Goal: Task Accomplishment & Management: Manage account settings

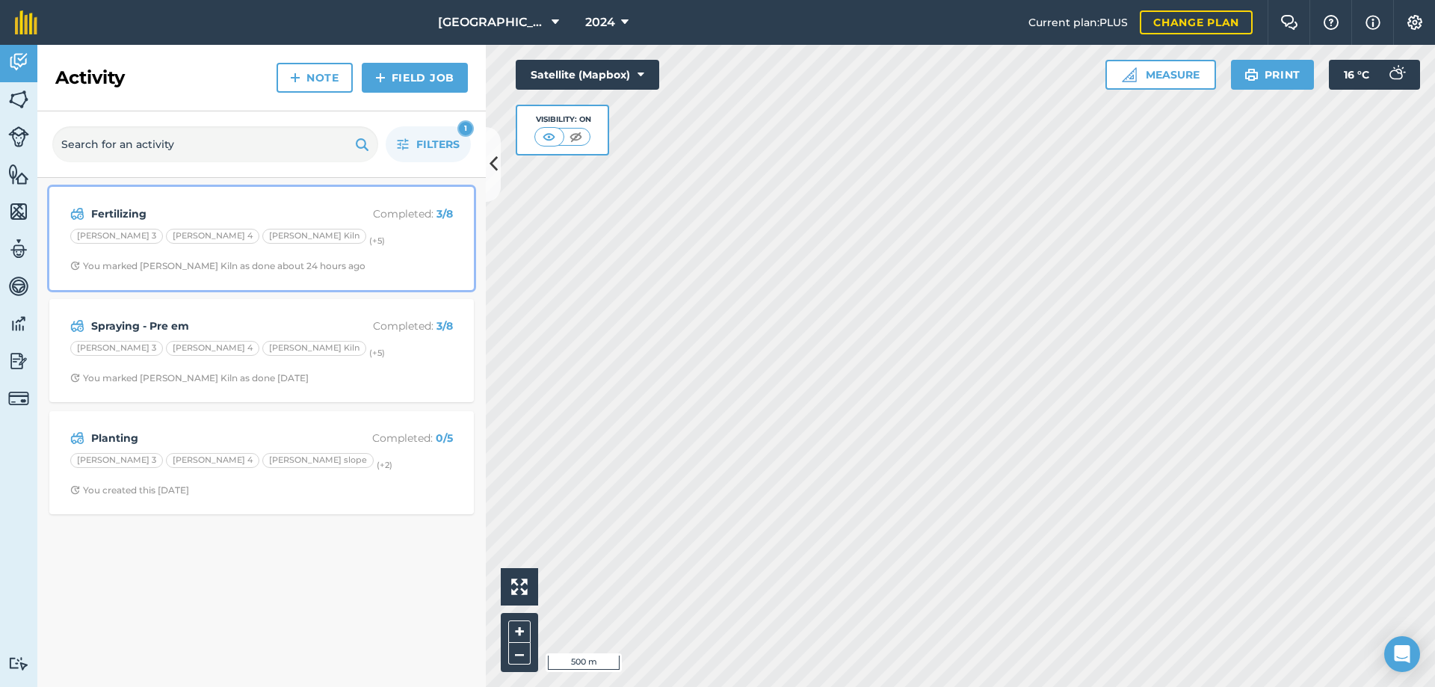
click at [122, 212] on strong "Fertilizing" at bounding box center [209, 214] width 237 height 16
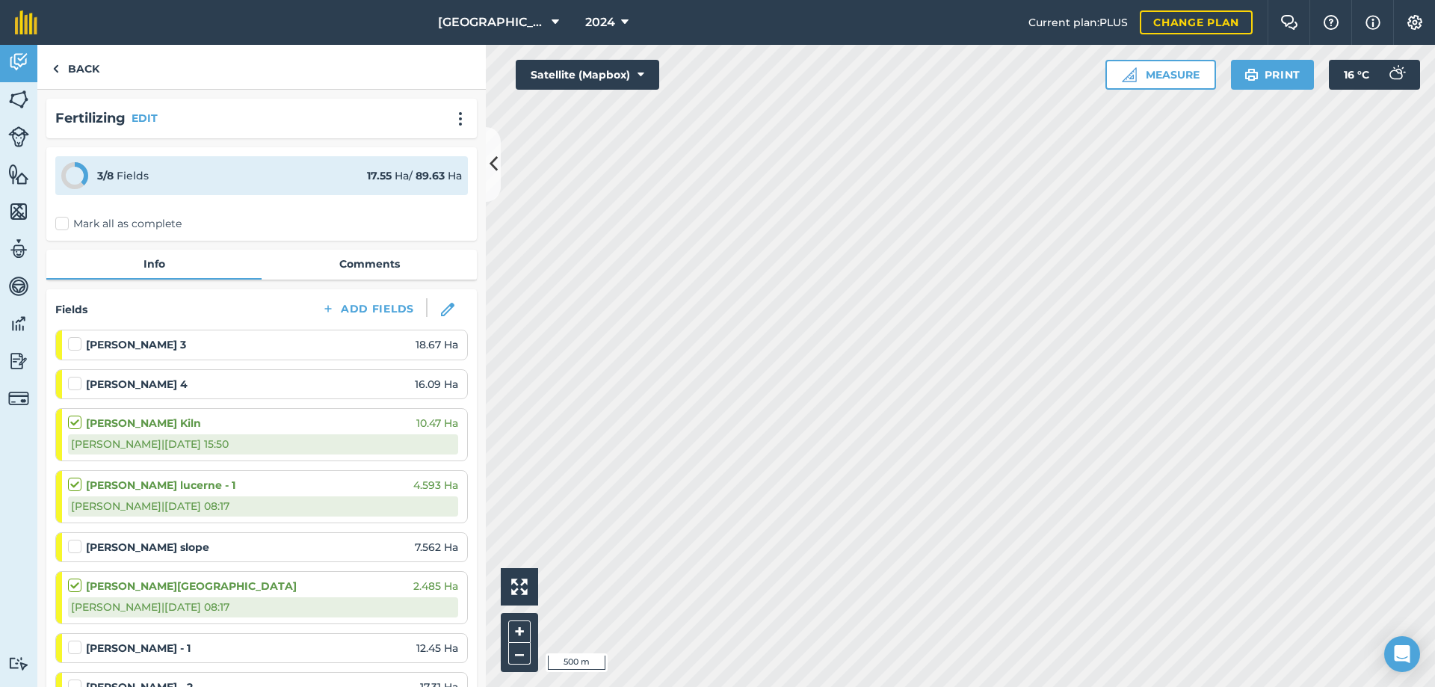
click at [79, 640] on label at bounding box center [77, 640] width 18 height 0
click at [78, 648] on input "checkbox" at bounding box center [73, 645] width 10 height 10
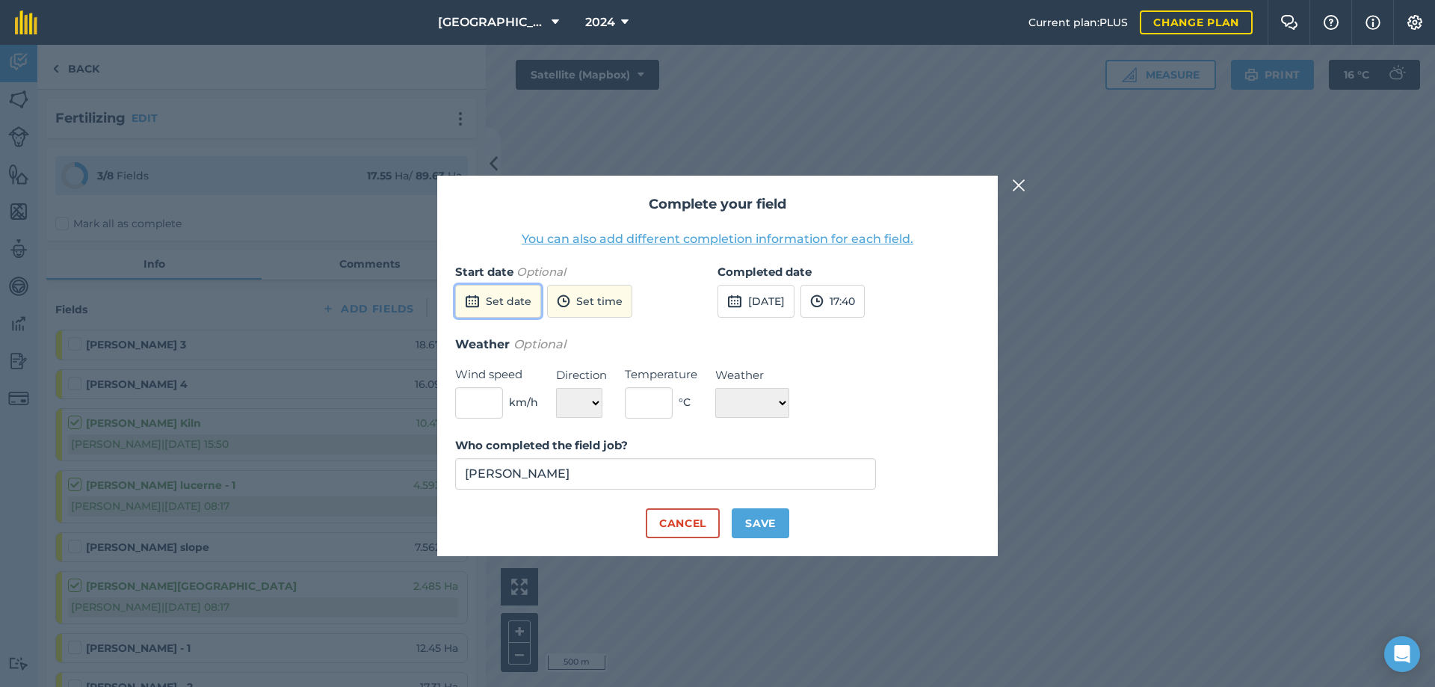
click at [508, 309] on button "Set date" at bounding box center [498, 301] width 86 height 33
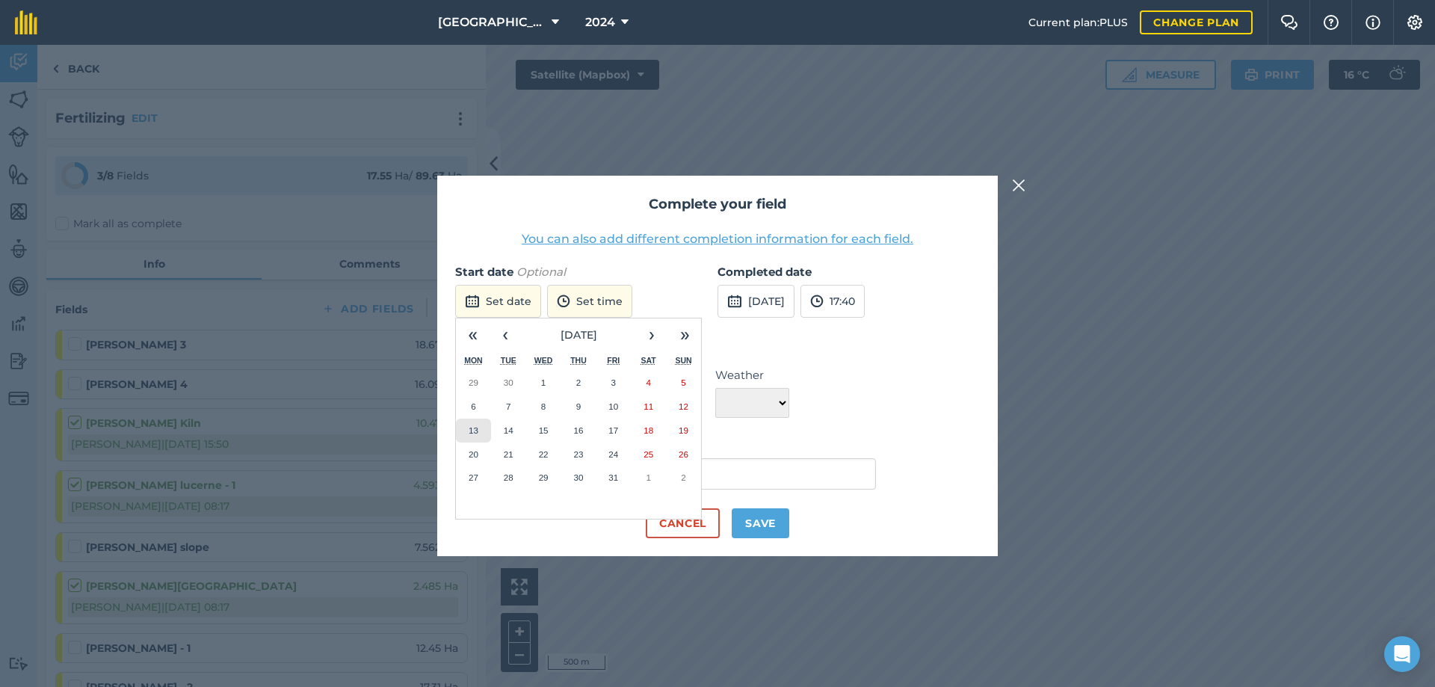
click at [477, 431] on abbr "13" at bounding box center [474, 430] width 10 height 10
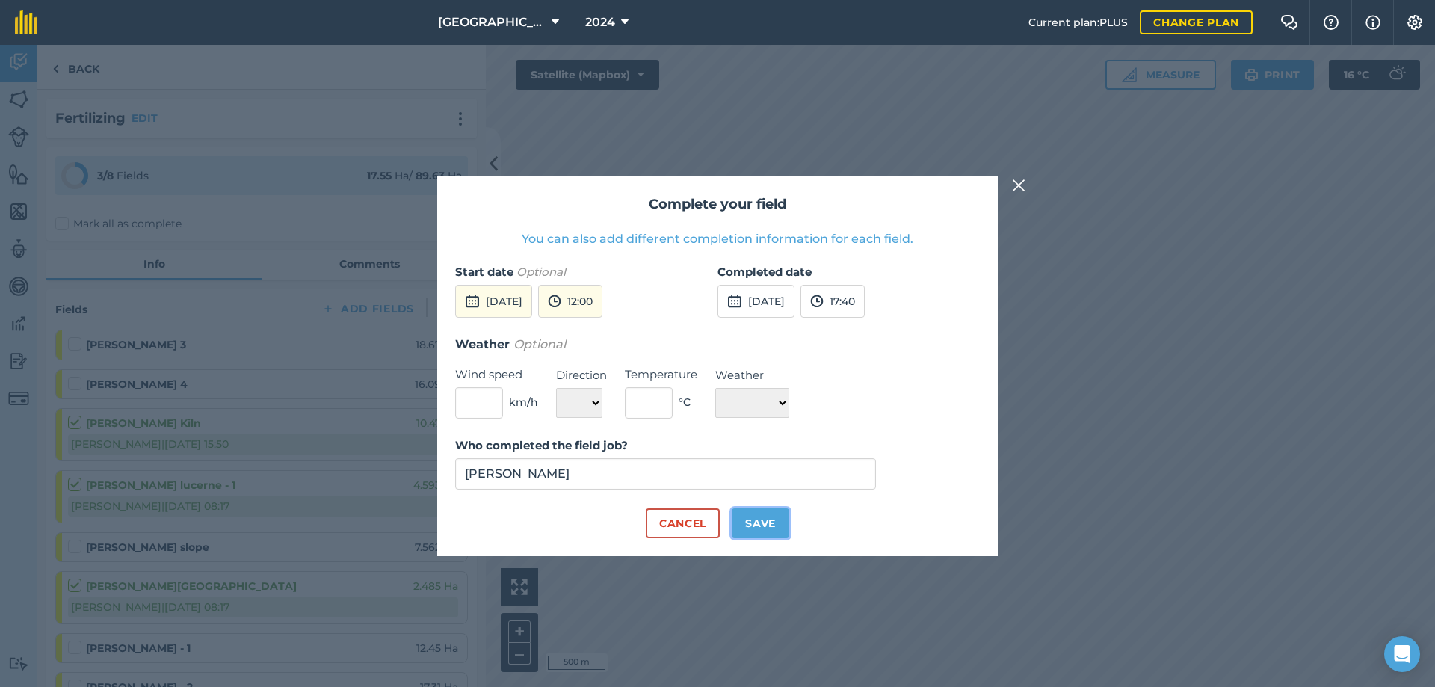
click at [753, 521] on button "Save" at bounding box center [761, 523] width 58 height 30
checkbox input "true"
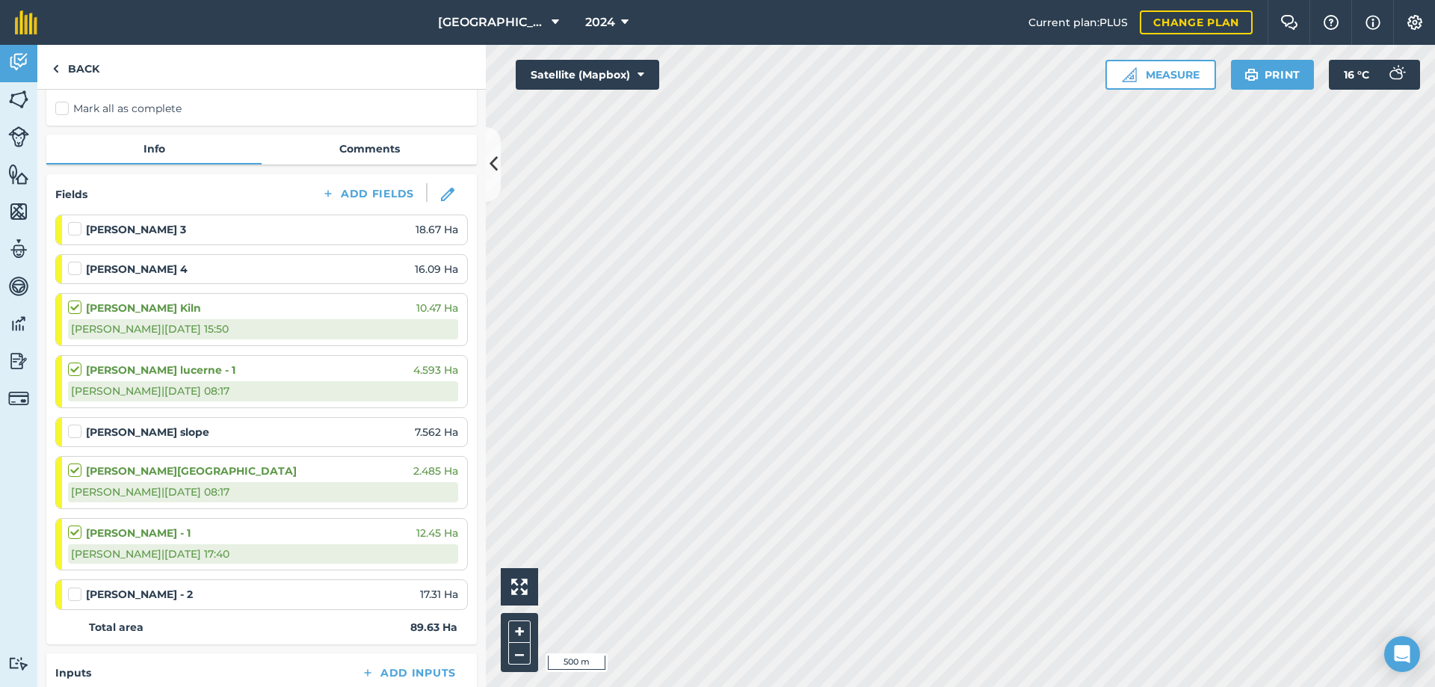
scroll to position [149, 0]
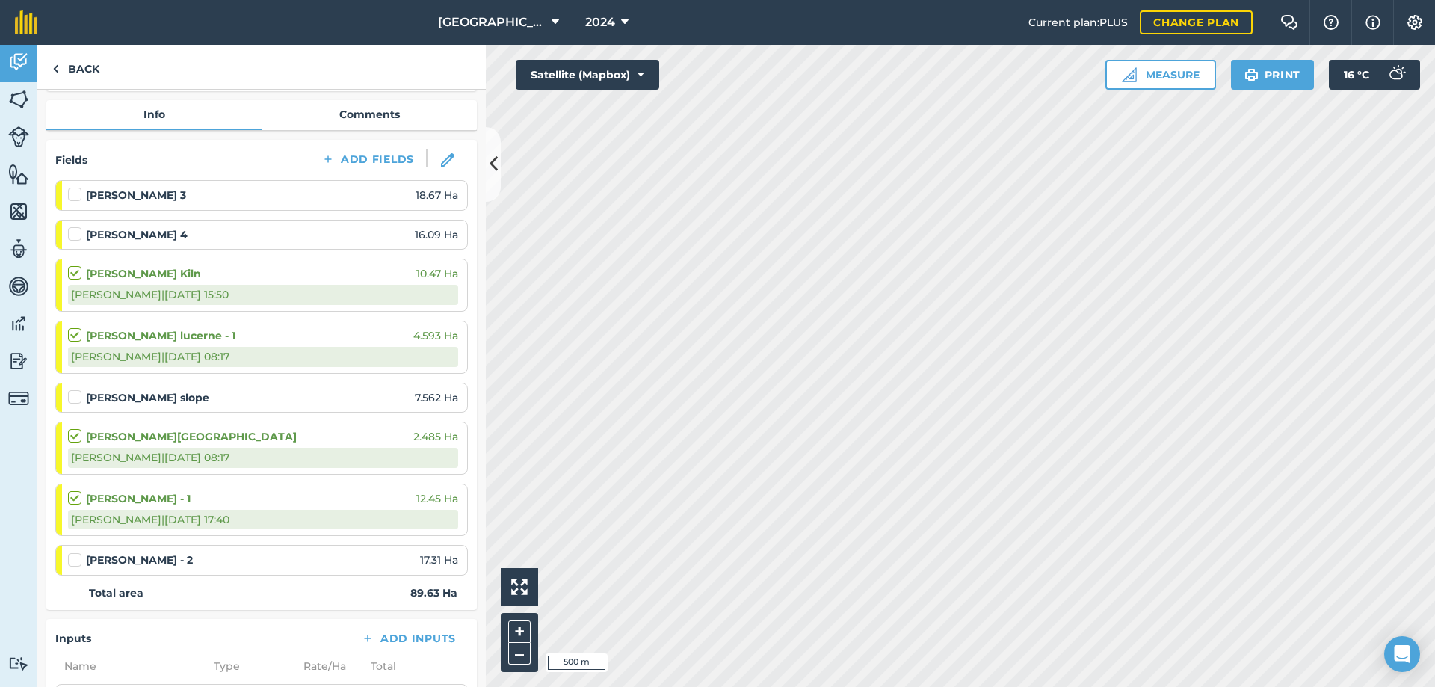
click at [74, 552] on label at bounding box center [77, 552] width 18 height 0
click at [74, 558] on input "checkbox" at bounding box center [73, 557] width 10 height 10
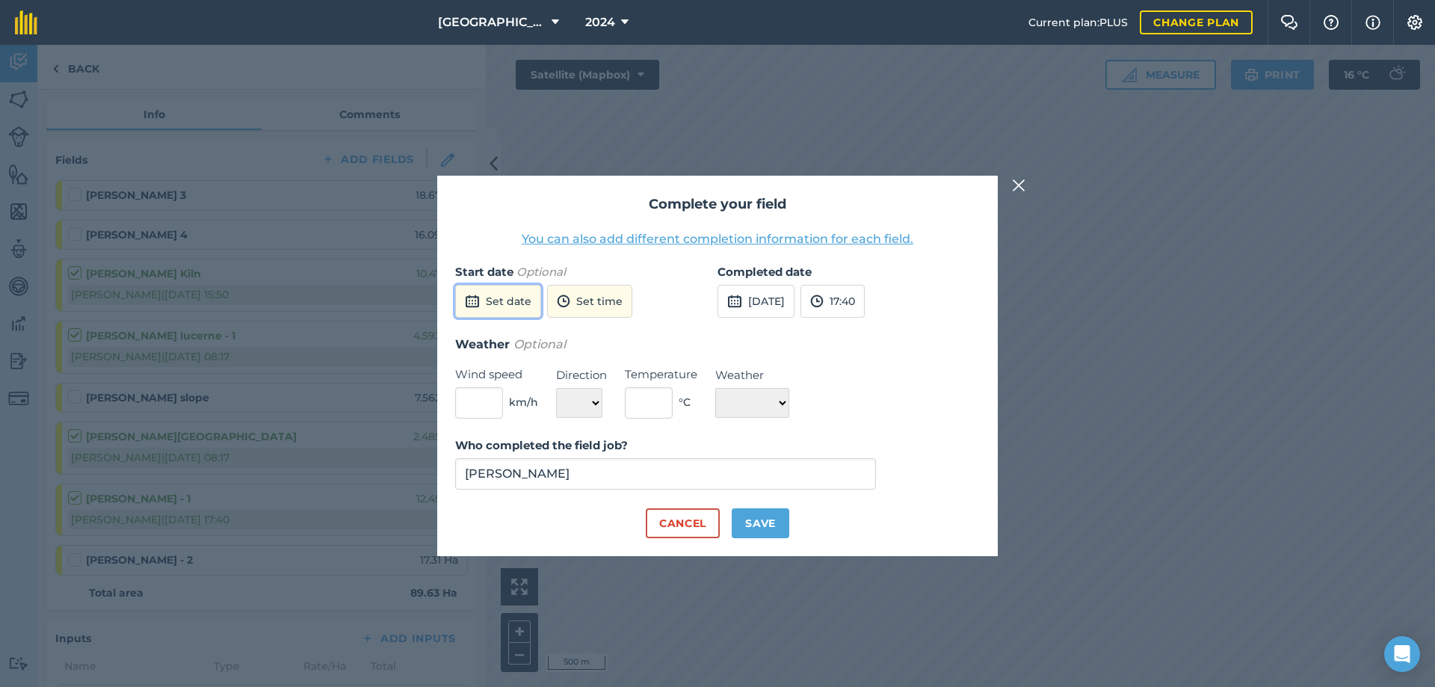
click at [502, 309] on button "Set date" at bounding box center [498, 301] width 86 height 33
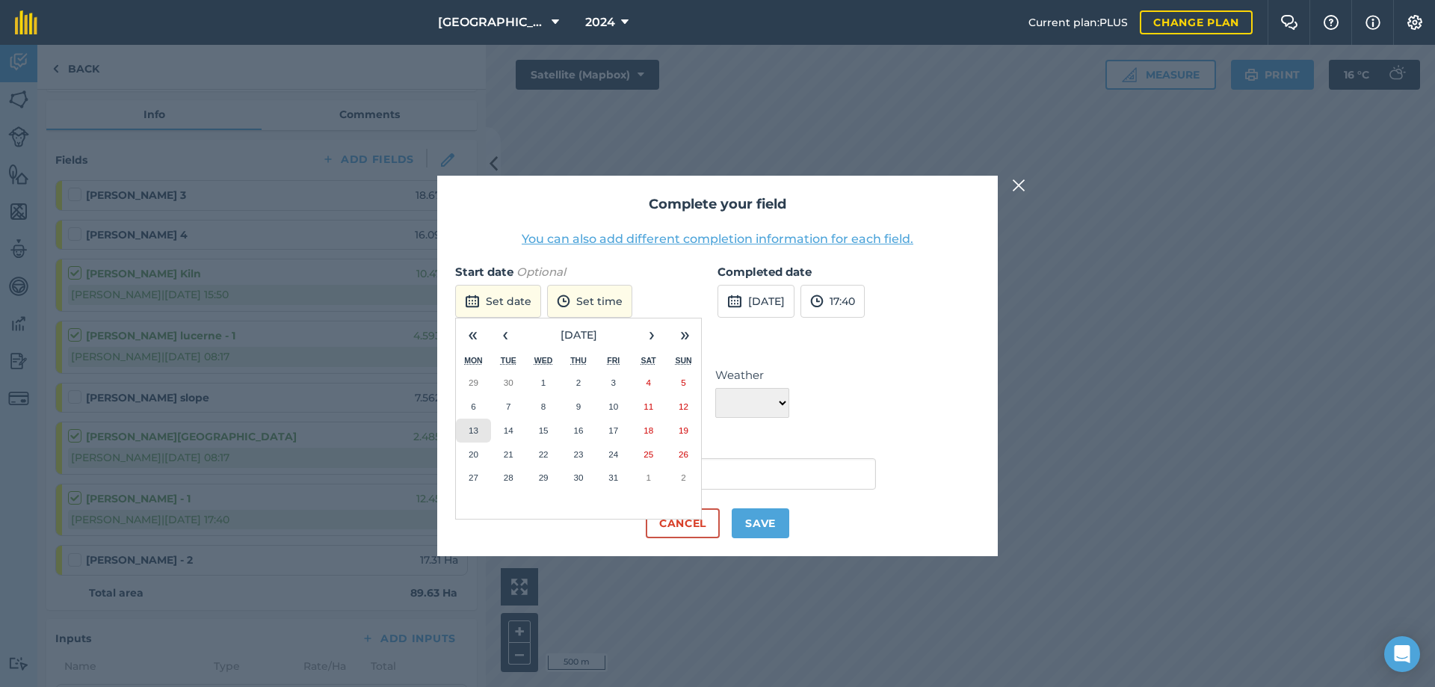
click at [475, 428] on abbr "13" at bounding box center [474, 430] width 10 height 10
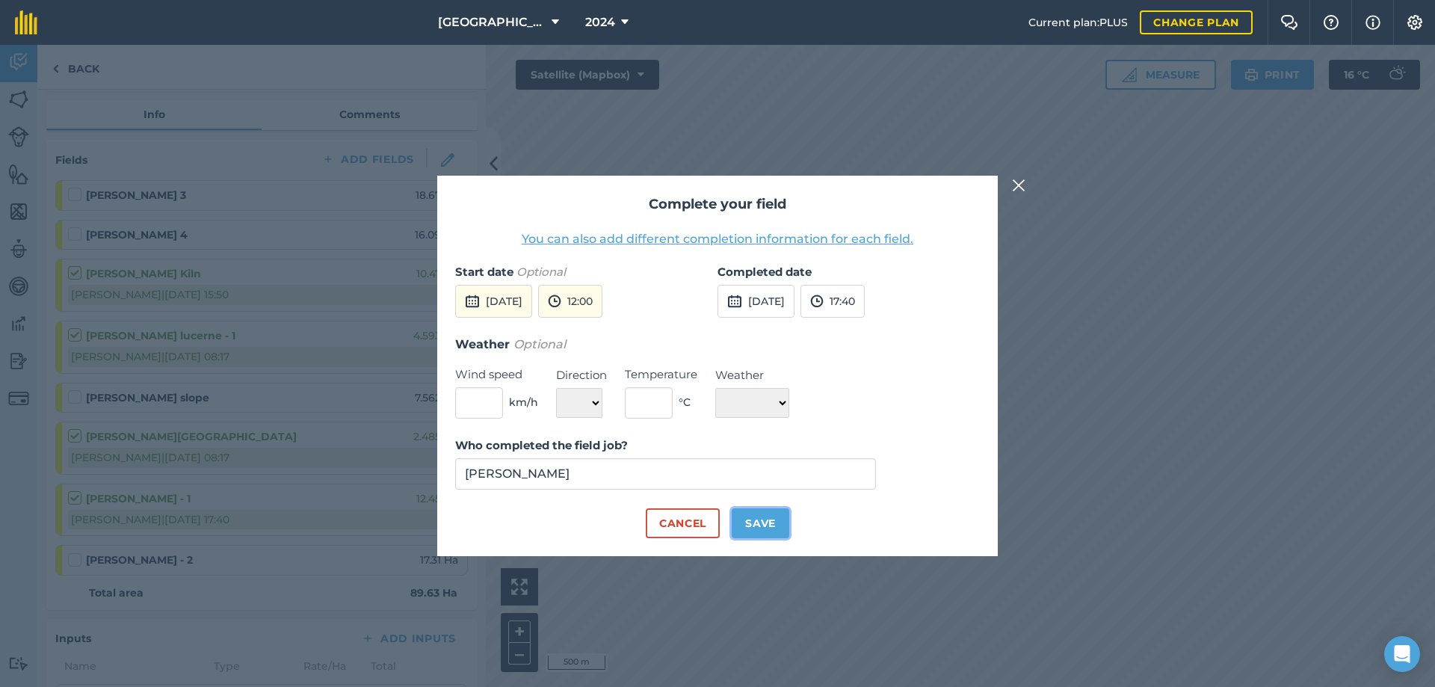
click at [764, 526] on button "Save" at bounding box center [761, 523] width 58 height 30
checkbox input "true"
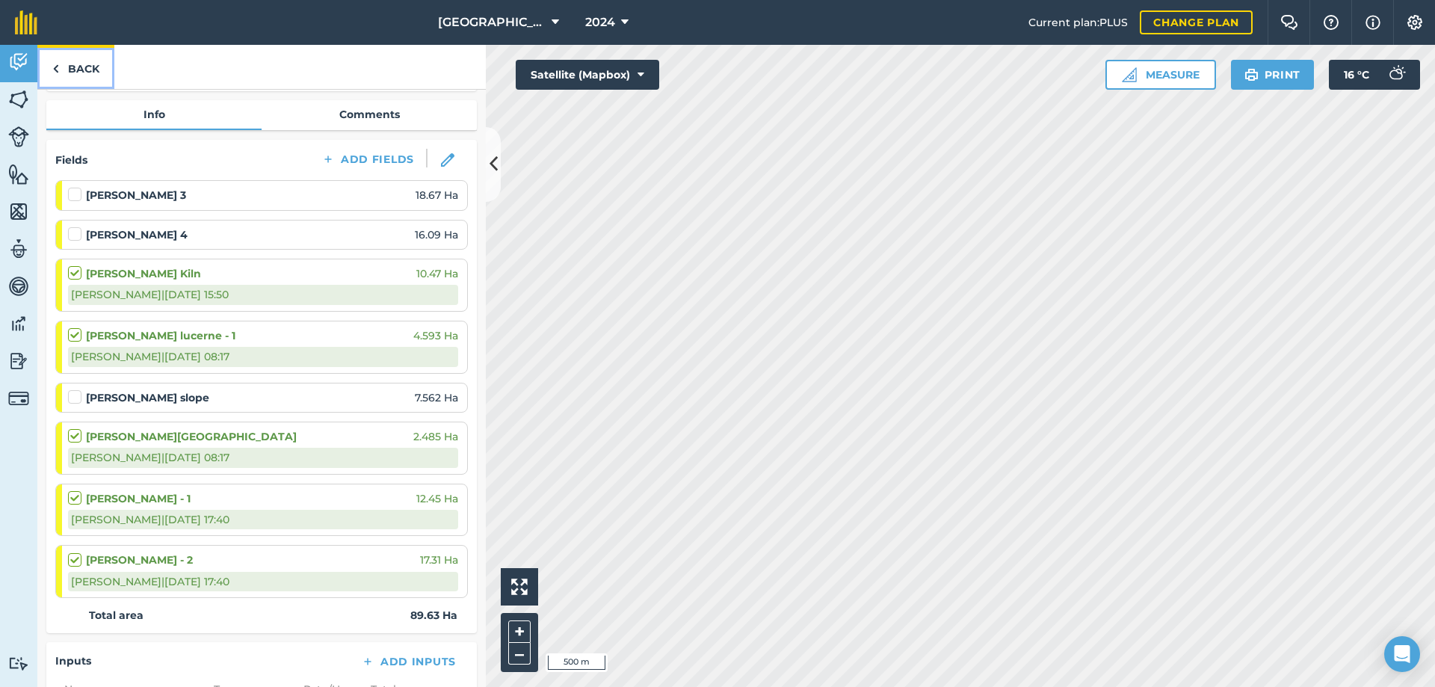
click at [80, 68] on link "Back" at bounding box center [75, 67] width 77 height 44
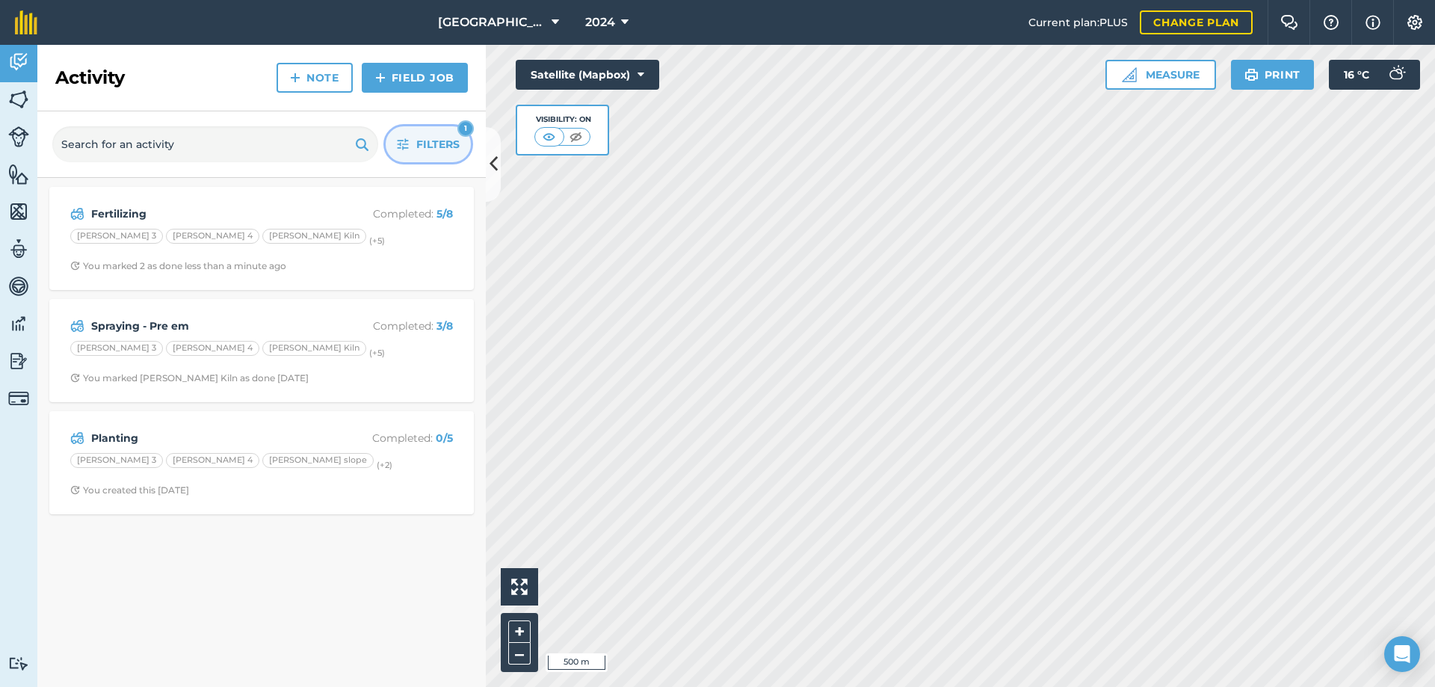
click at [437, 145] on span "Filters" at bounding box center [437, 144] width 43 height 16
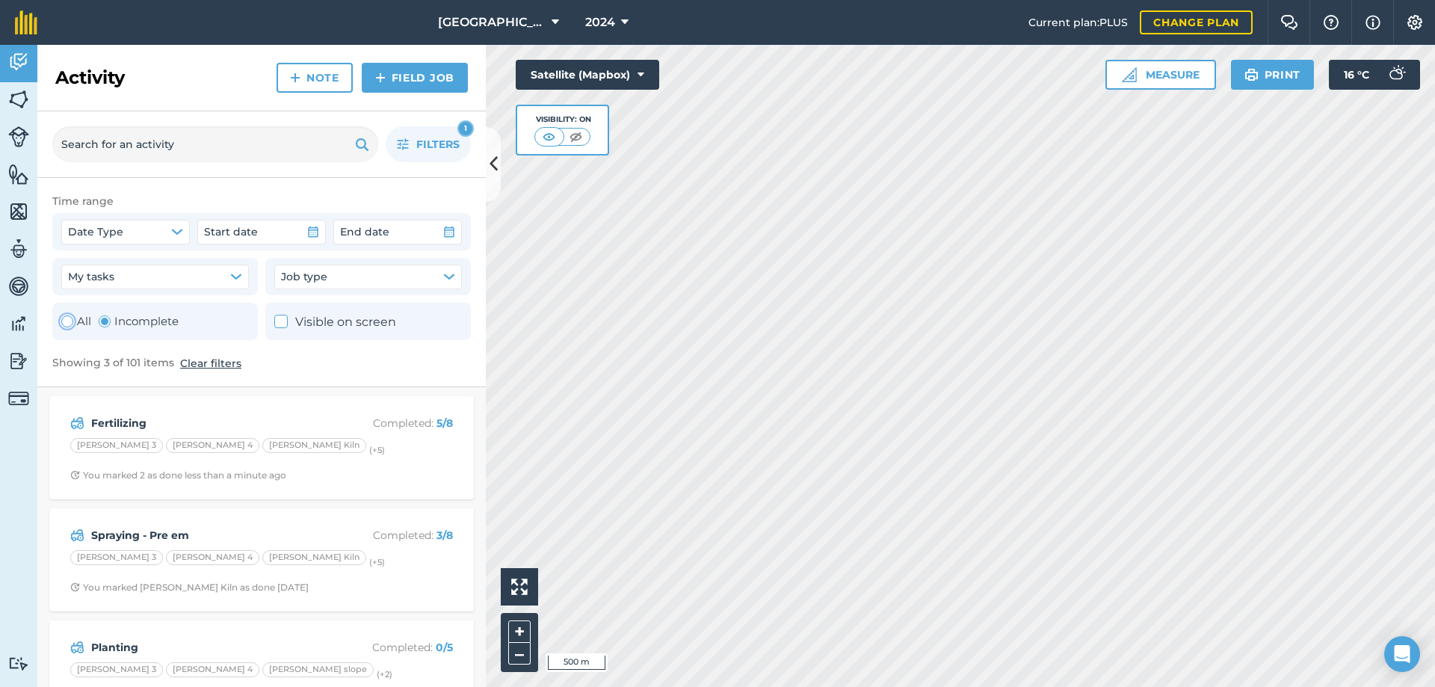
click at [67, 324] on div "Toggle Activity" at bounding box center [67, 321] width 12 height 12
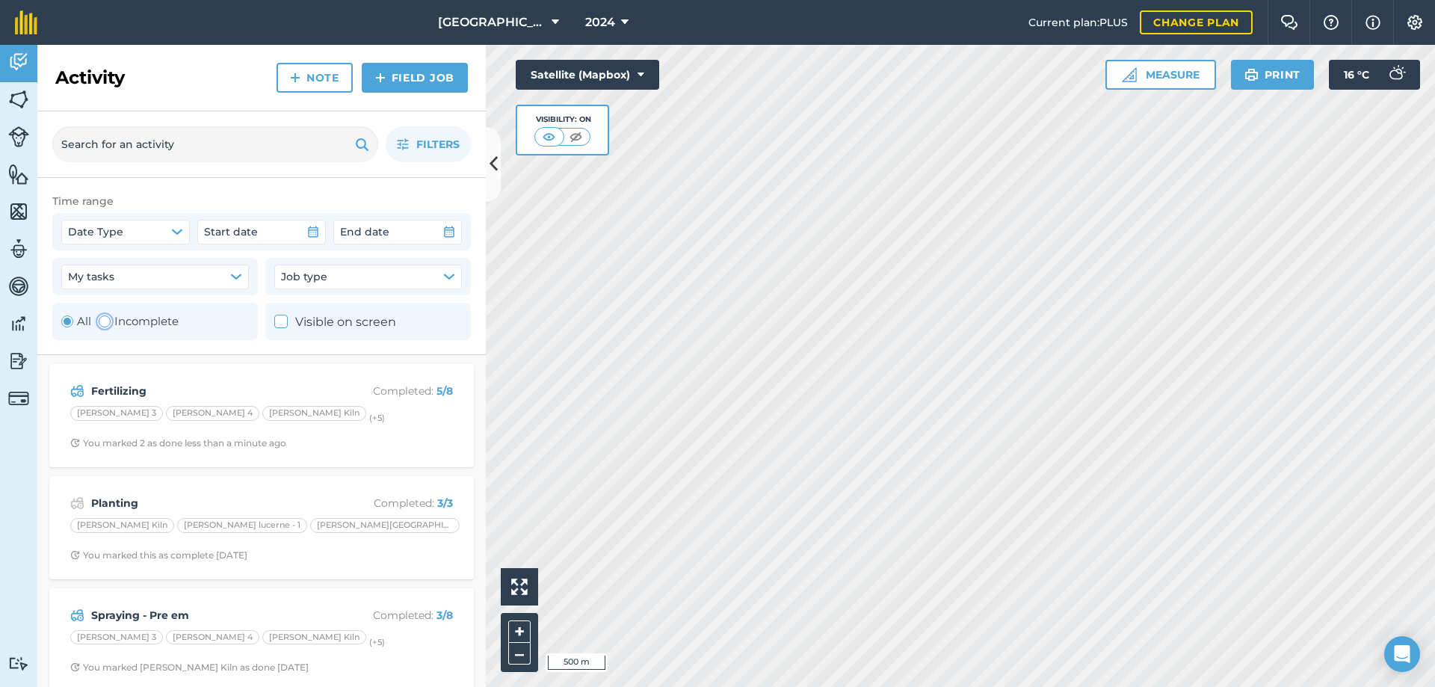
click at [103, 321] on div "Toggle Activity" at bounding box center [105, 321] width 12 height 12
radio input "false"
radio input "true"
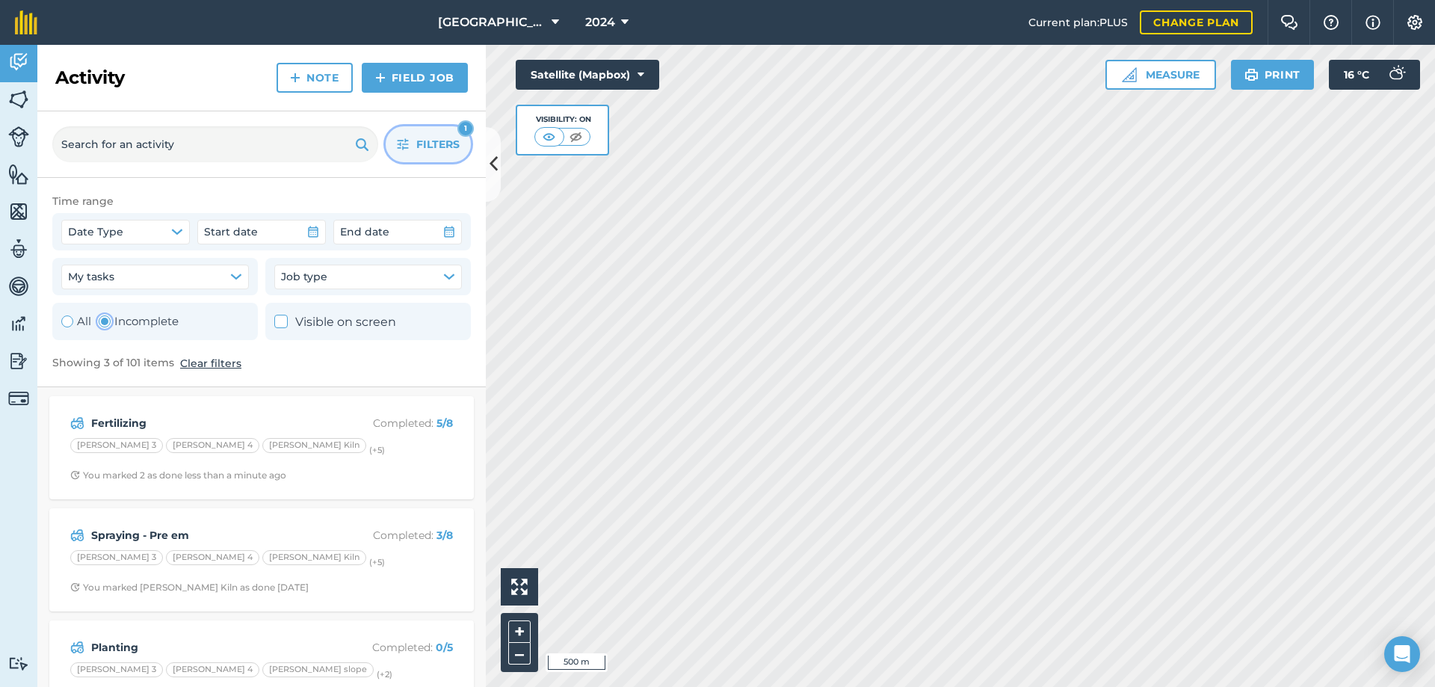
click at [430, 145] on span "Filters" at bounding box center [437, 144] width 43 height 16
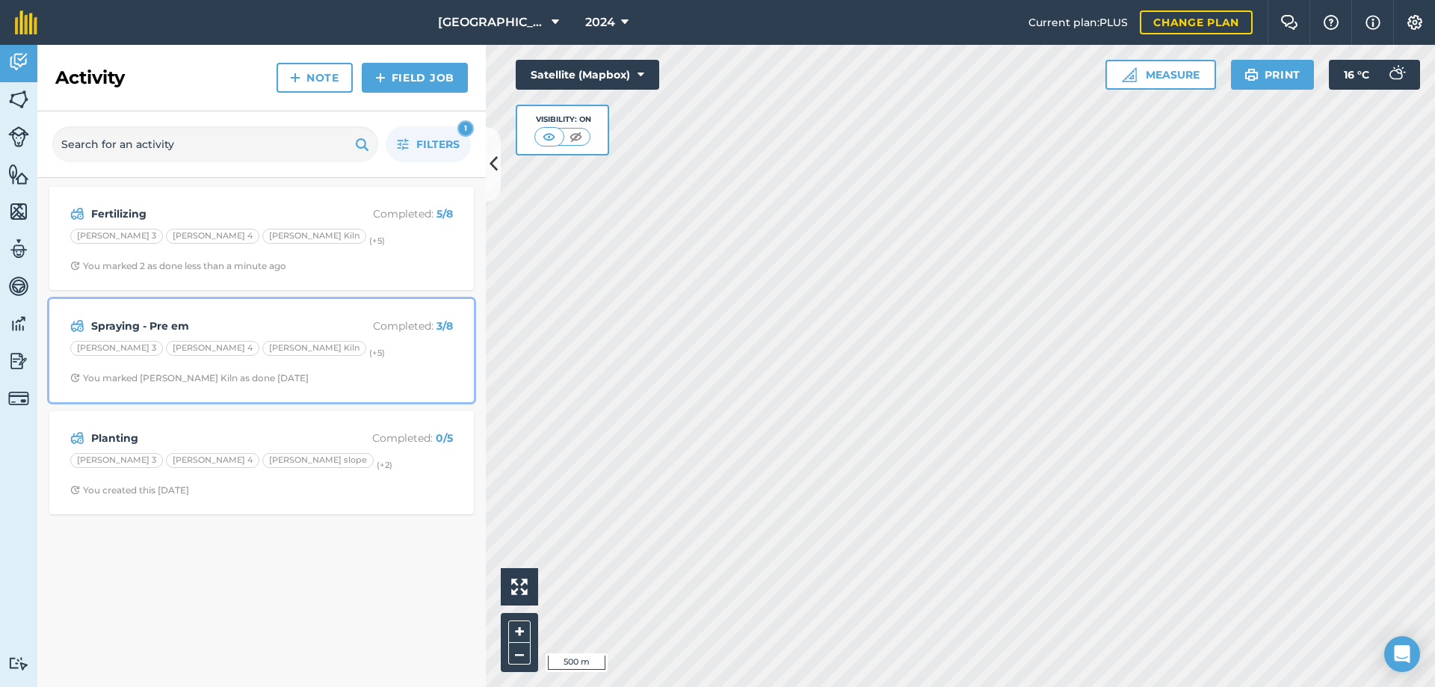
click at [150, 324] on strong "Spraying - Pre em" at bounding box center [209, 326] width 237 height 16
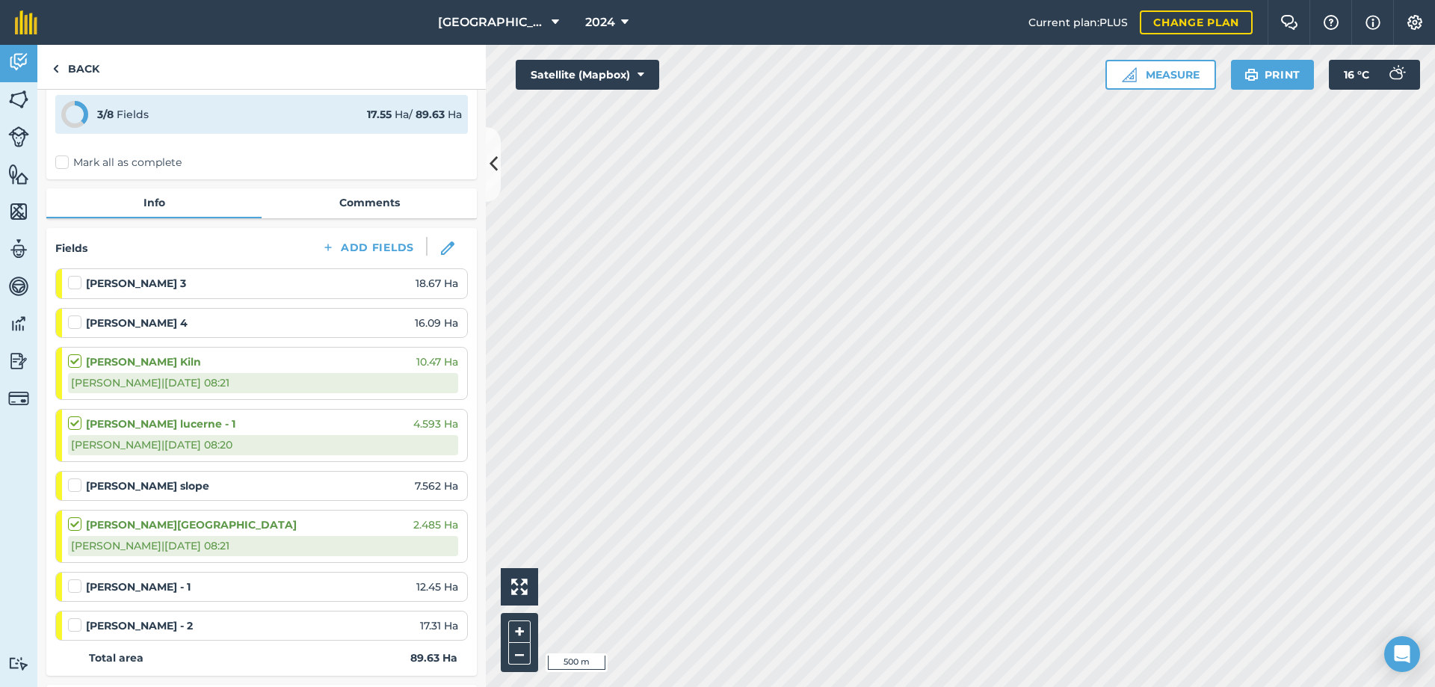
scroll to position [149, 0]
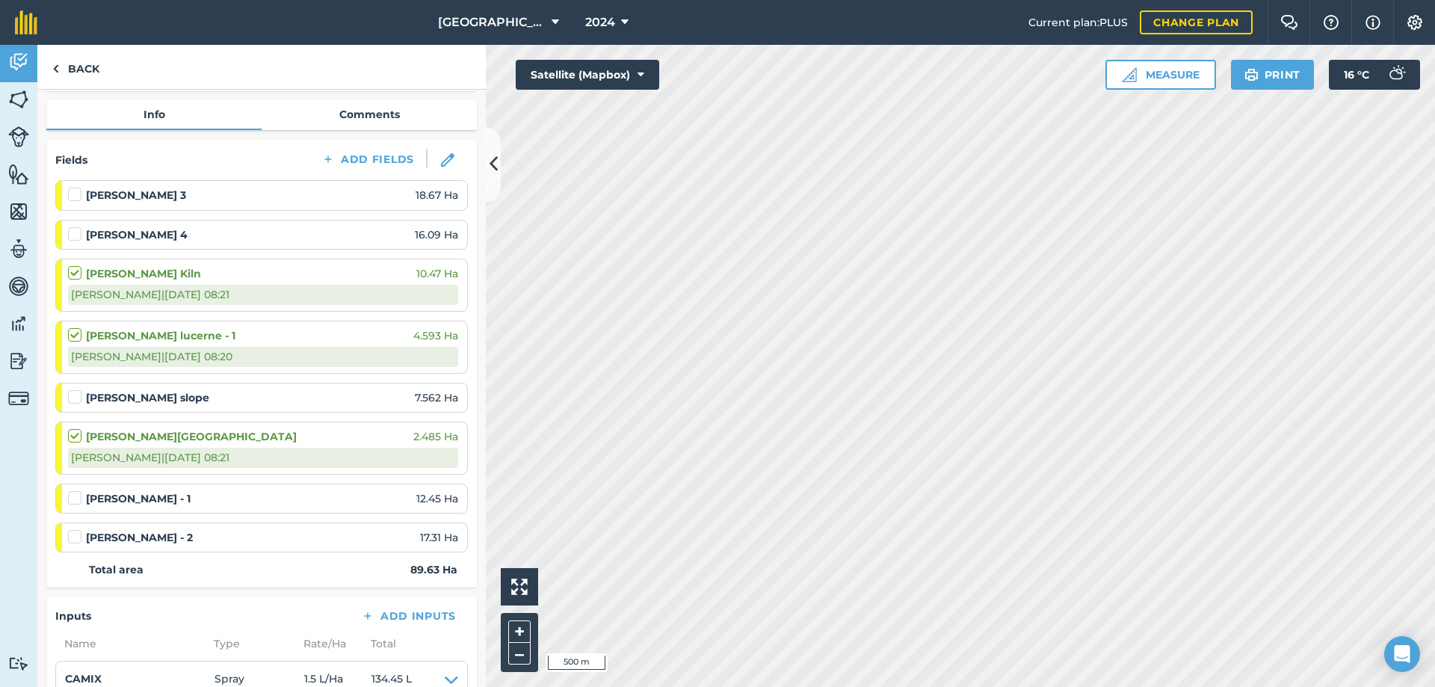
click at [78, 490] on label at bounding box center [77, 490] width 18 height 0
click at [78, 500] on input "checkbox" at bounding box center [73, 495] width 10 height 10
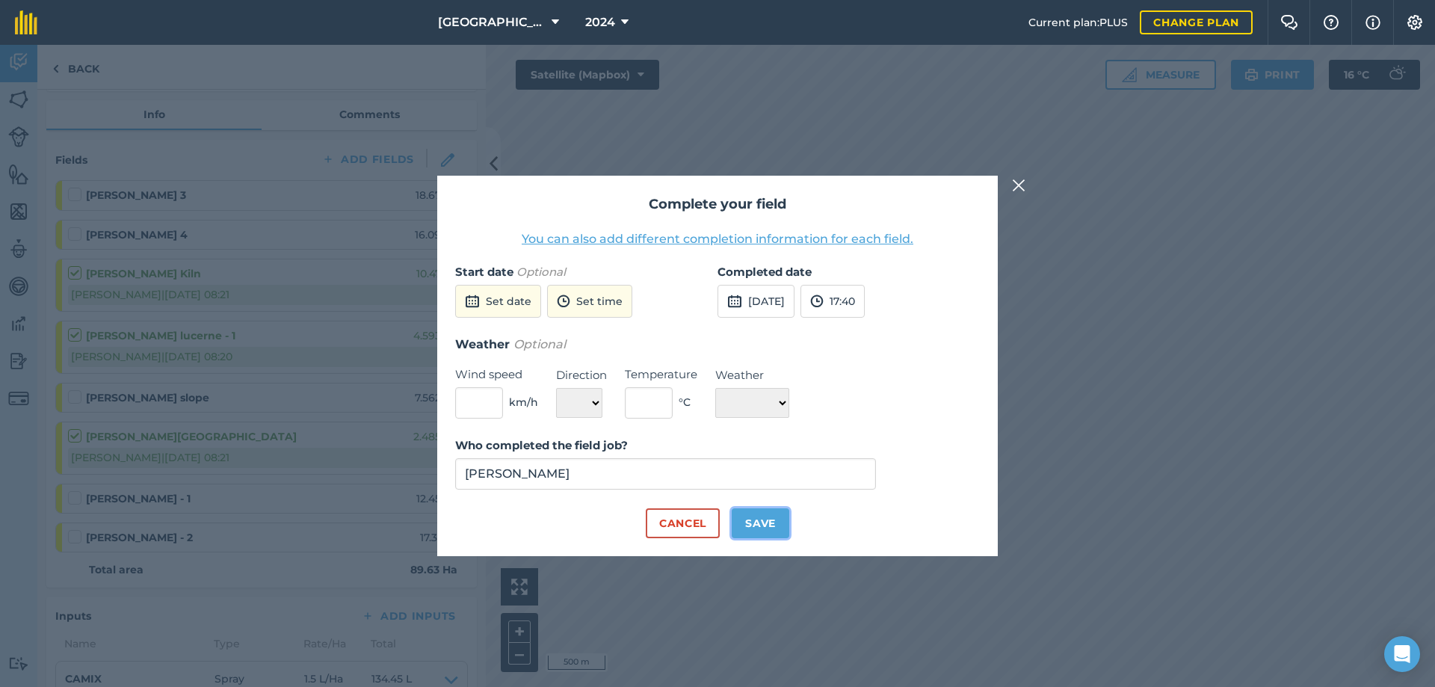
click at [762, 534] on button "Save" at bounding box center [761, 523] width 58 height 30
checkbox input "true"
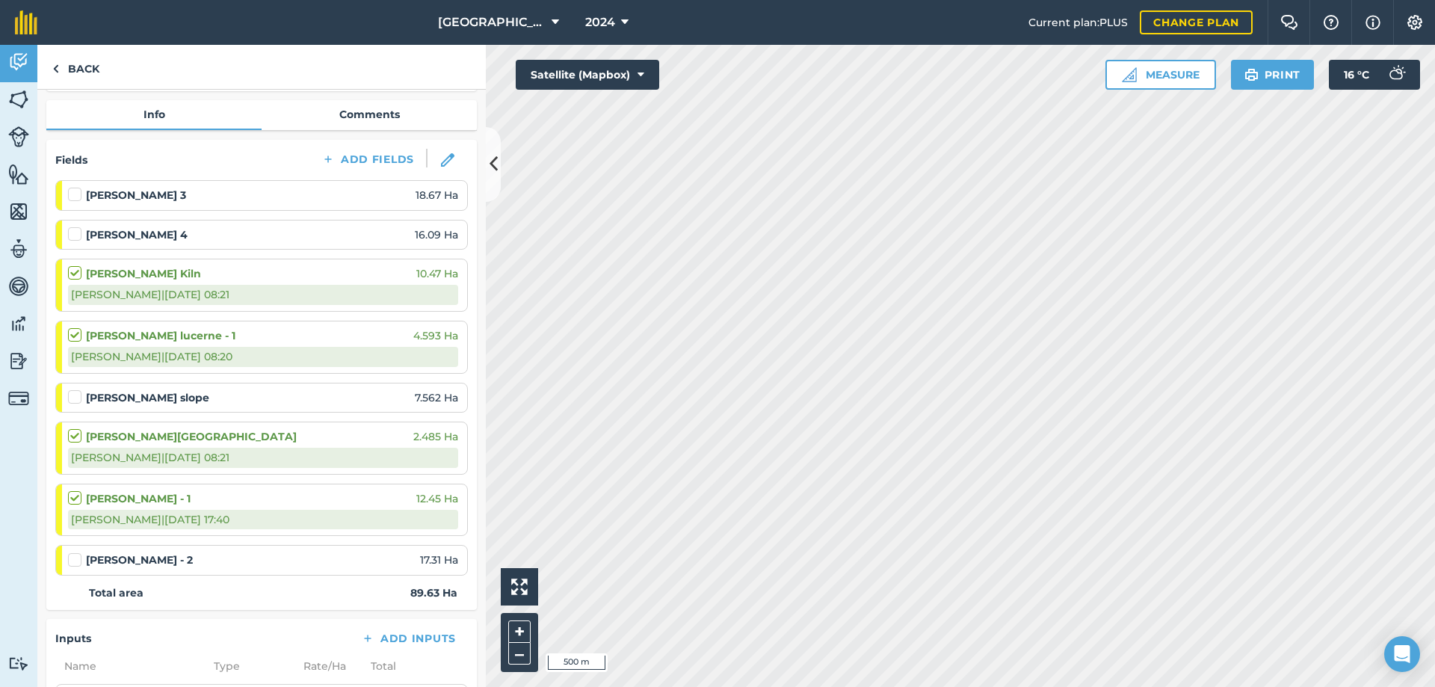
click at [73, 552] on label at bounding box center [77, 552] width 18 height 0
click at [73, 562] on input "checkbox" at bounding box center [73, 557] width 10 height 10
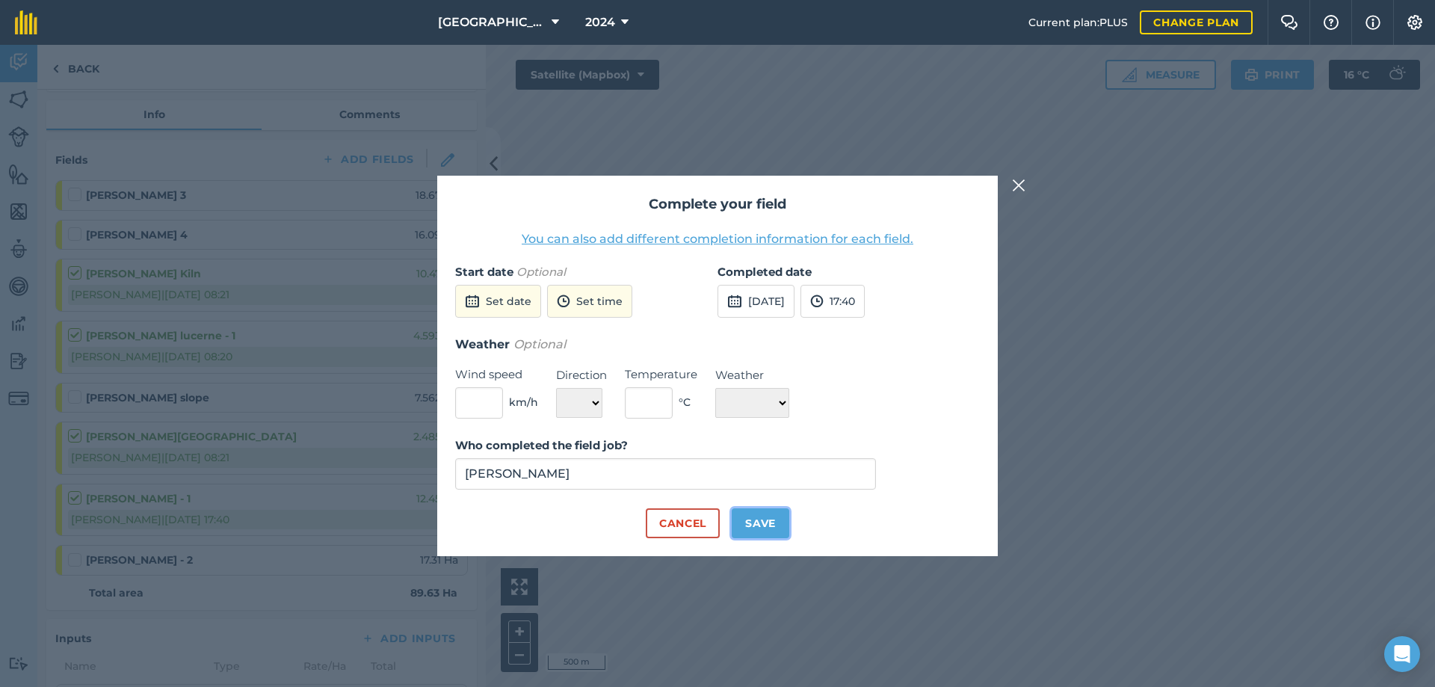
click at [771, 524] on button "Save" at bounding box center [761, 523] width 58 height 30
checkbox input "true"
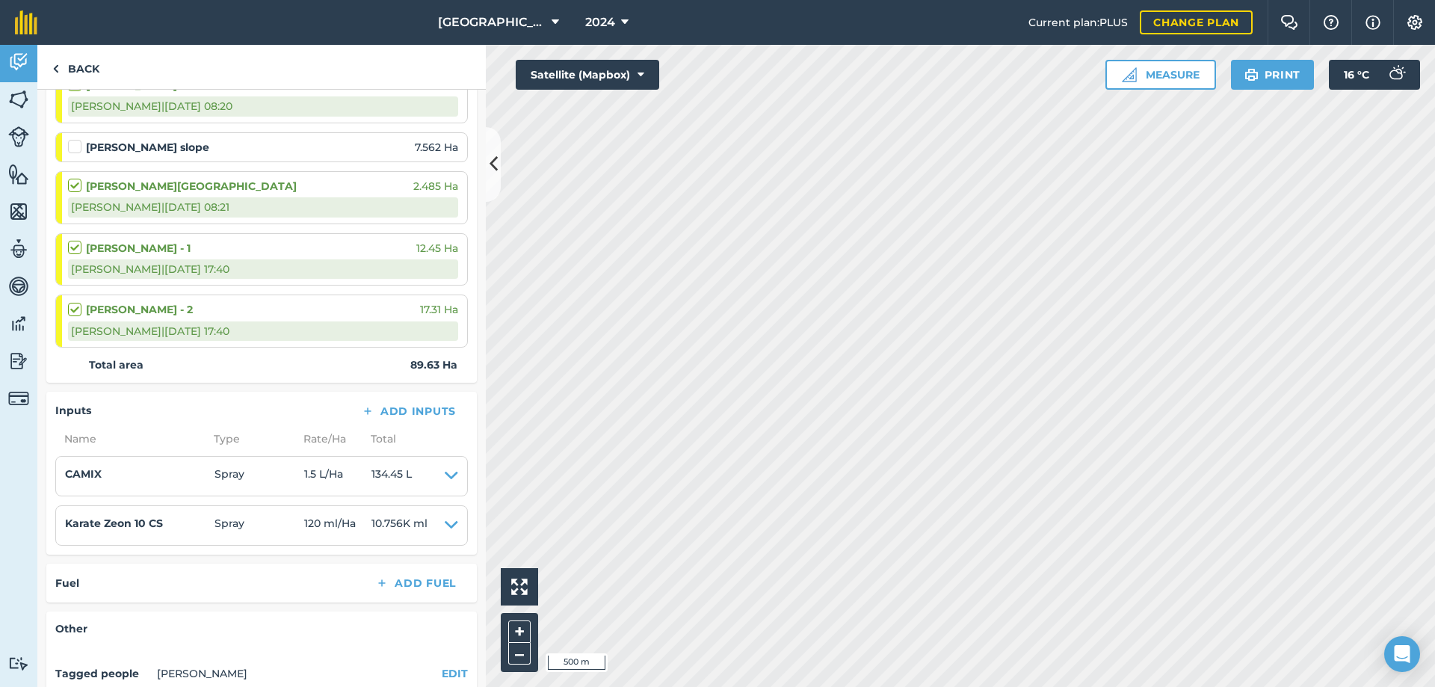
scroll to position [448, 0]
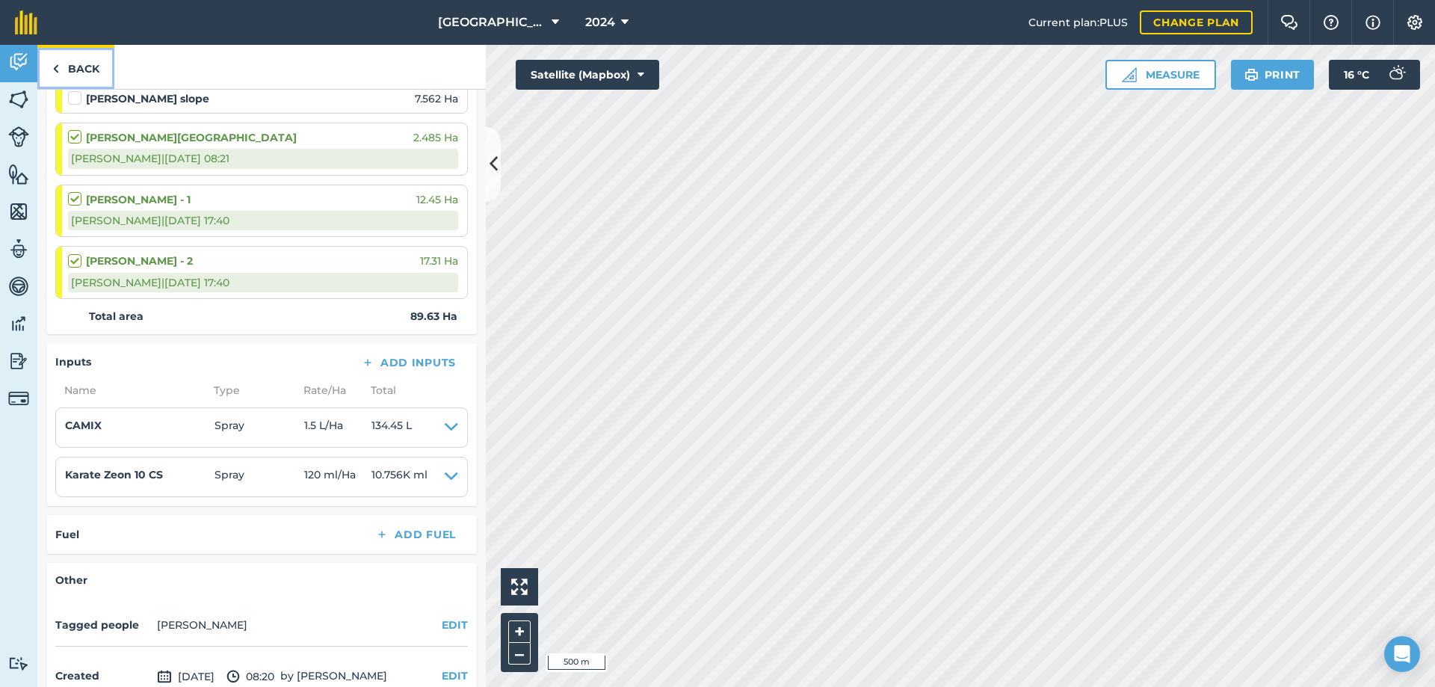
click at [96, 78] on link "Back" at bounding box center [75, 67] width 77 height 44
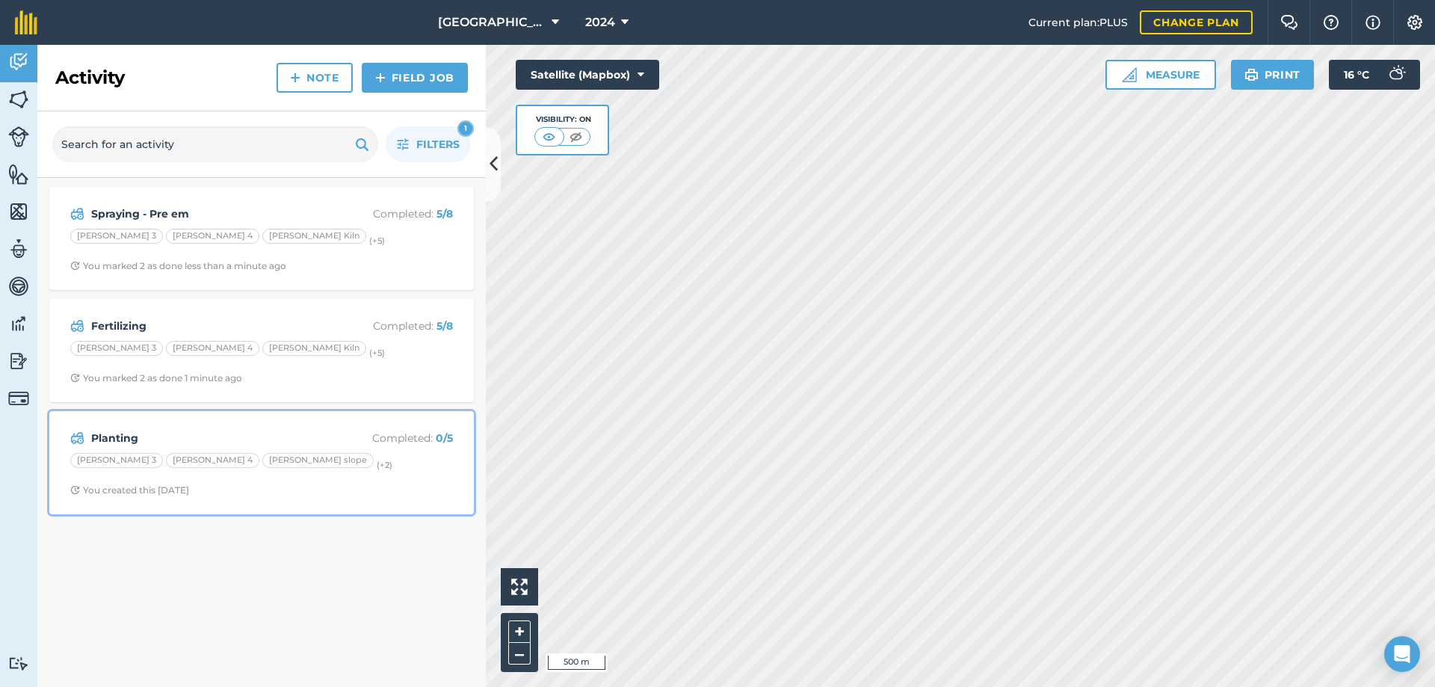
click at [119, 439] on strong "Planting" at bounding box center [209, 438] width 237 height 16
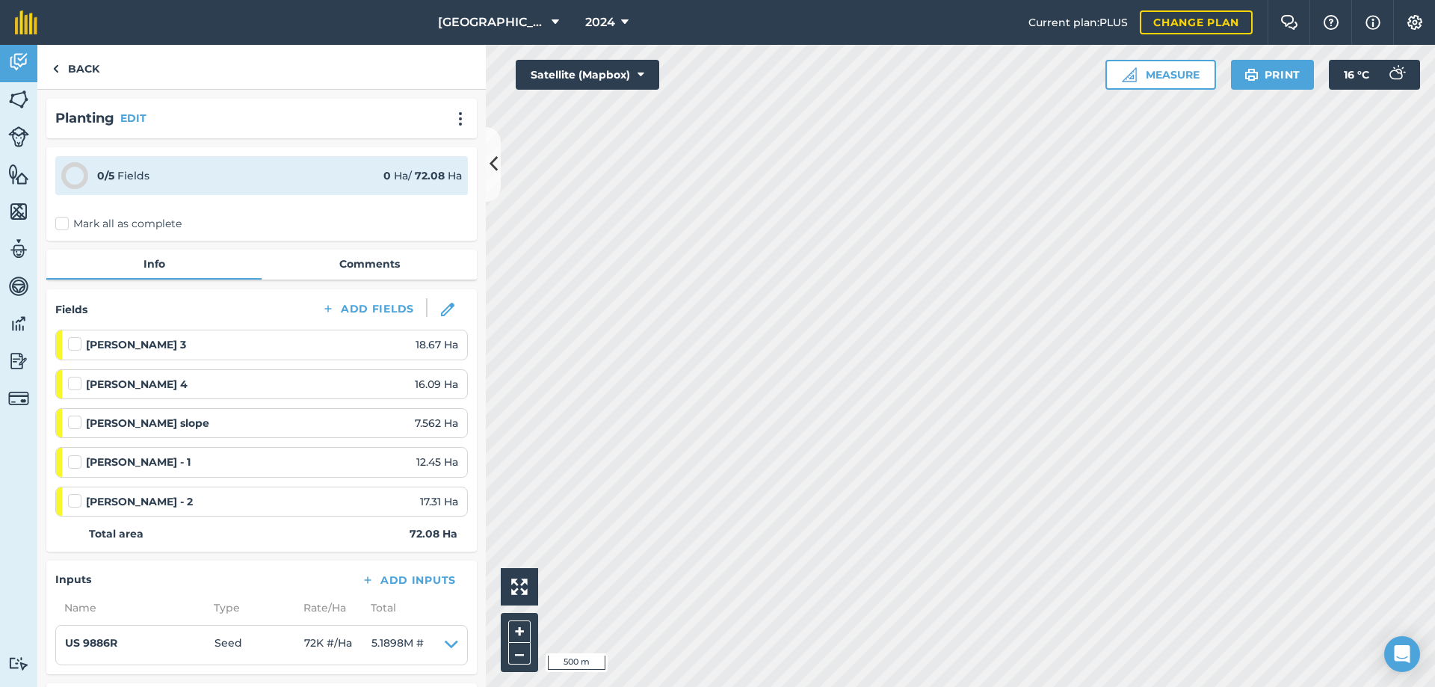
click at [75, 493] on label at bounding box center [77, 493] width 18 height 0
click at [75, 502] on input "checkbox" at bounding box center [73, 498] width 10 height 10
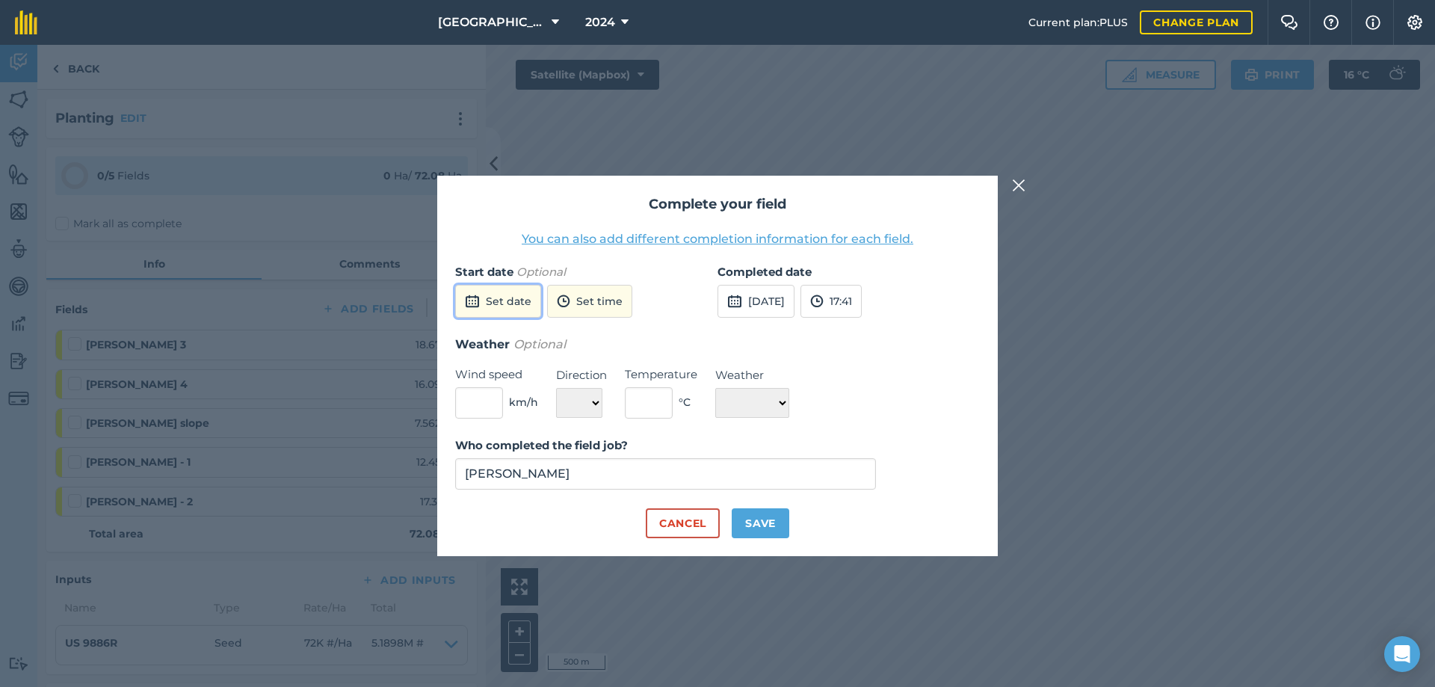
click at [489, 301] on button "Set date" at bounding box center [498, 301] width 86 height 33
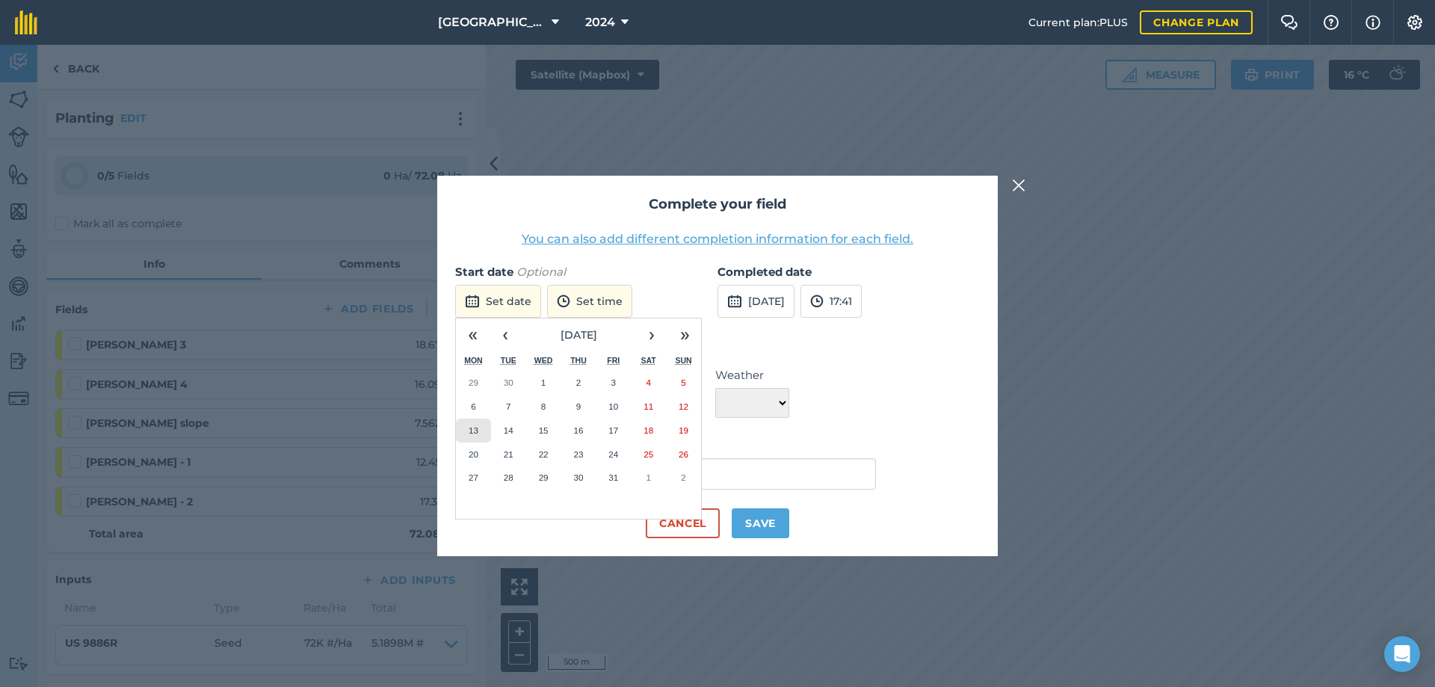
drag, startPoint x: 465, startPoint y: 434, endPoint x: 500, endPoint y: 425, distance: 36.4
click at [465, 435] on button "13" at bounding box center [473, 431] width 35 height 24
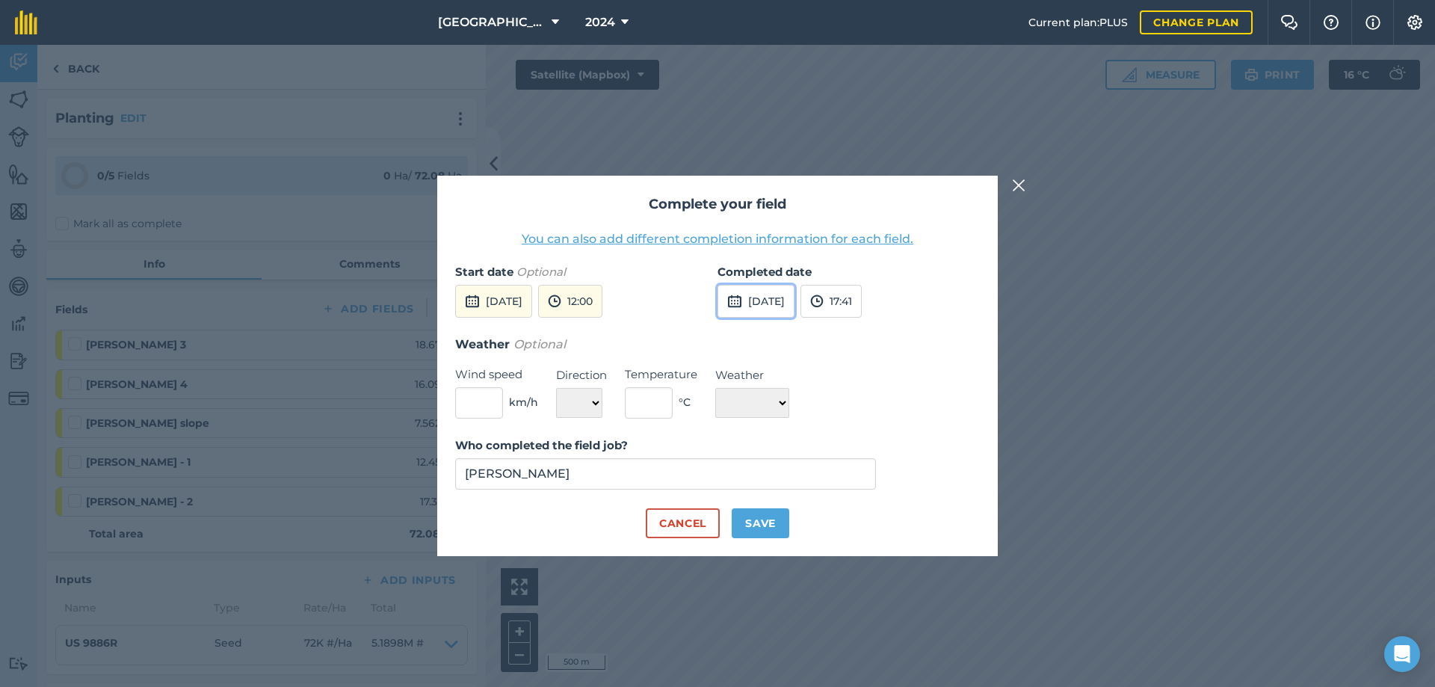
click at [758, 300] on button "[DATE]" at bounding box center [756, 301] width 77 height 33
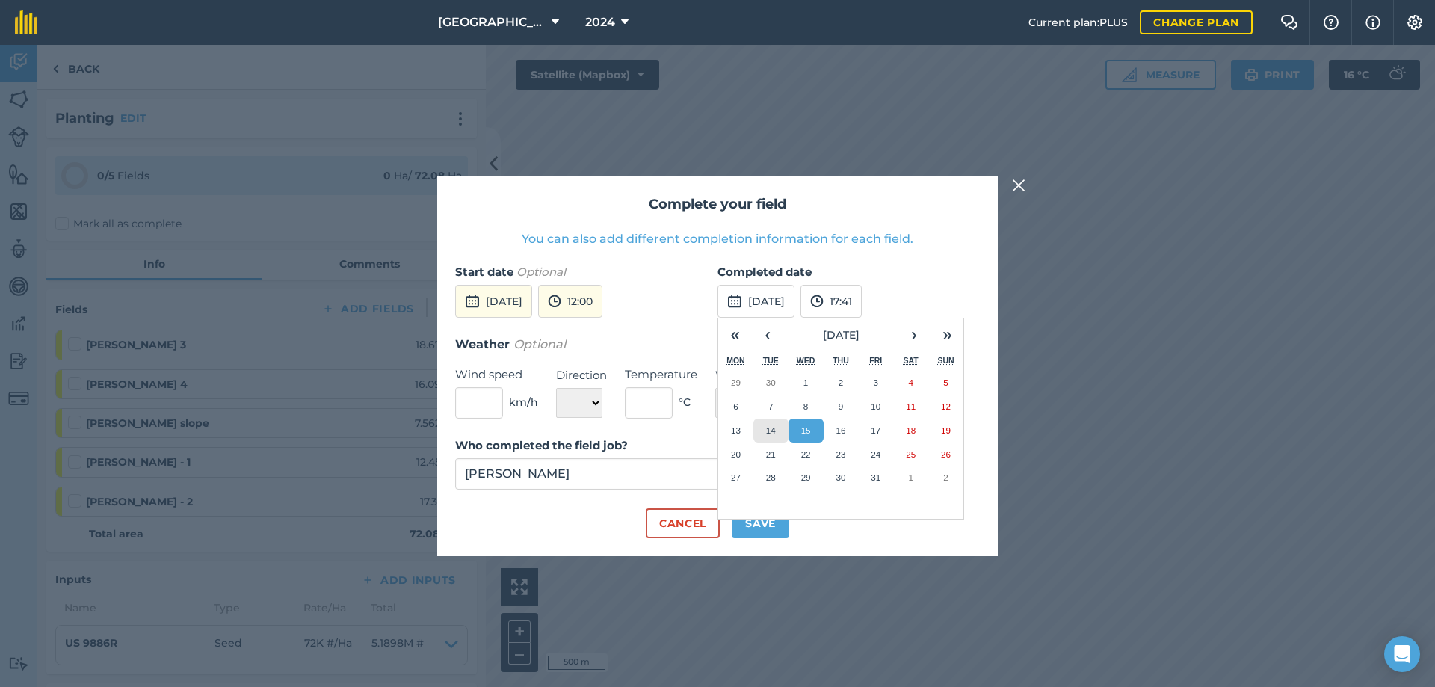
click at [770, 428] on abbr "14" at bounding box center [771, 430] width 10 height 10
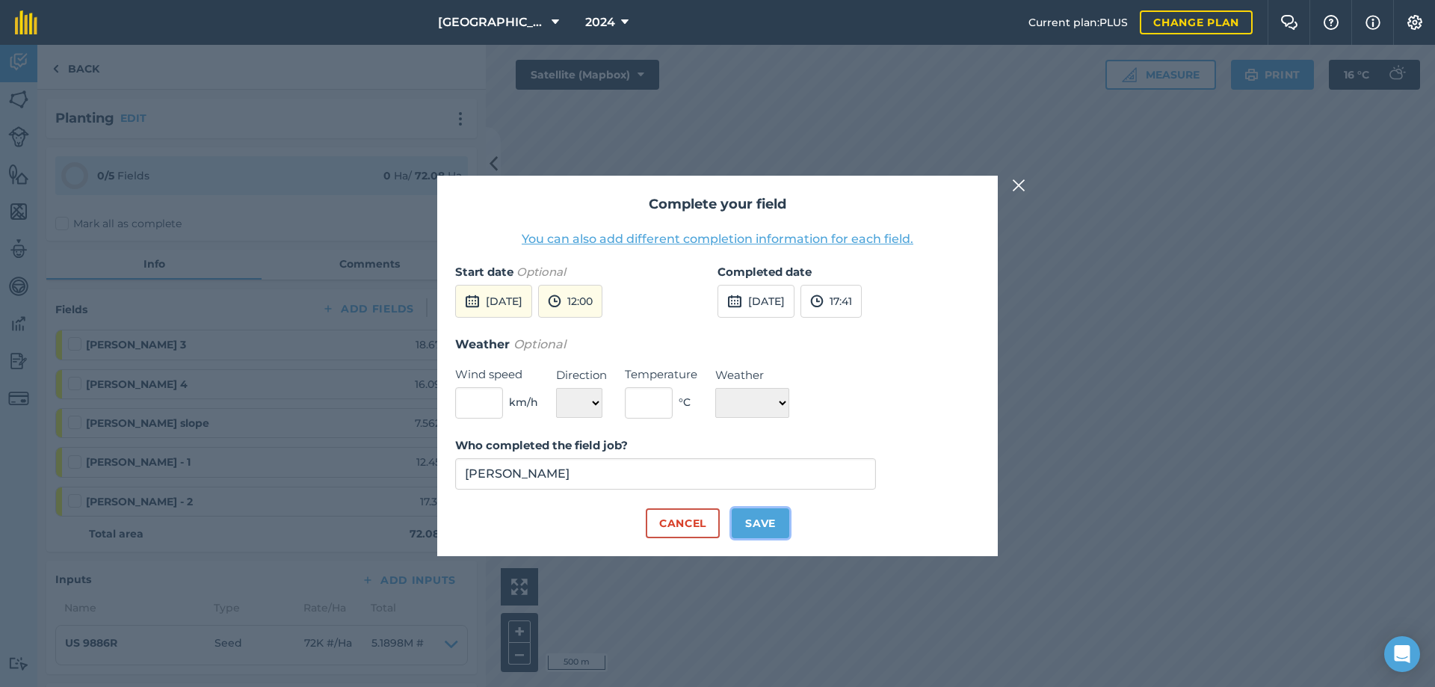
click at [773, 528] on button "Save" at bounding box center [761, 523] width 58 height 30
checkbox input "true"
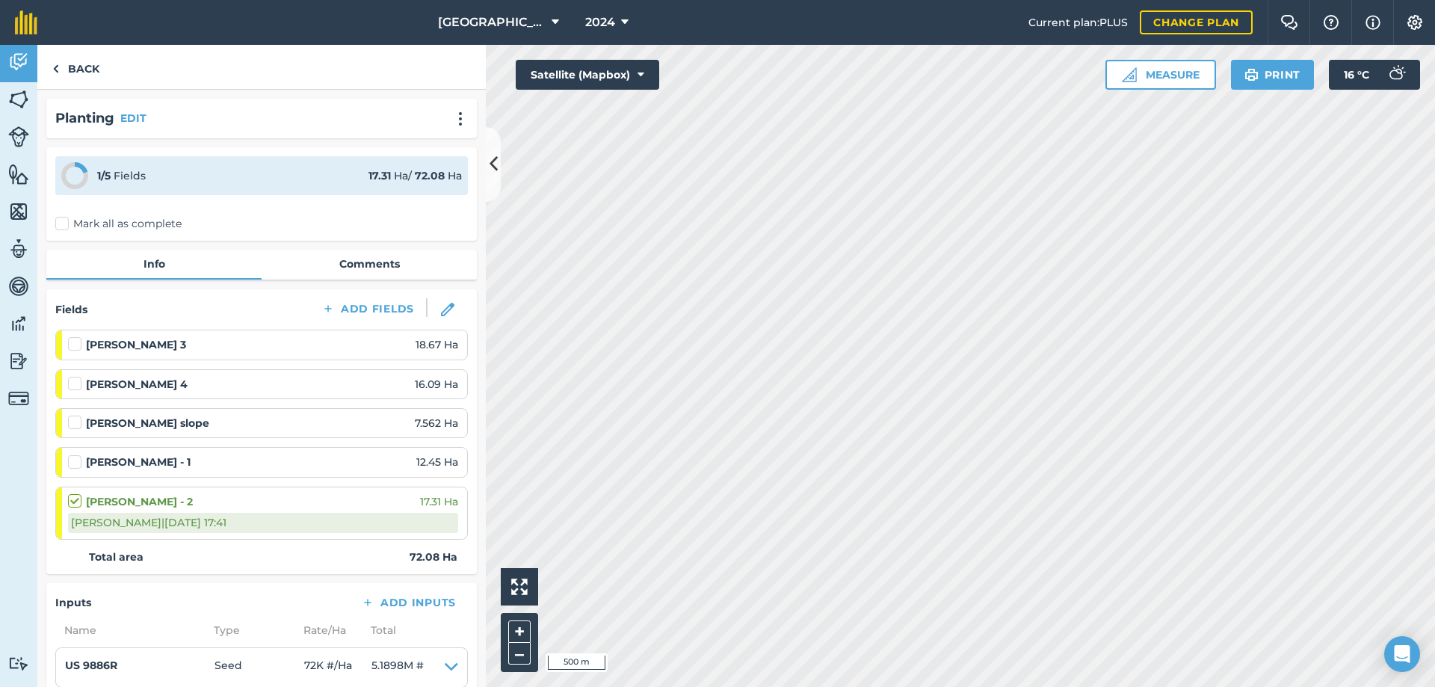
click at [79, 454] on label at bounding box center [77, 454] width 18 height 0
click at [78, 463] on input "checkbox" at bounding box center [73, 459] width 10 height 10
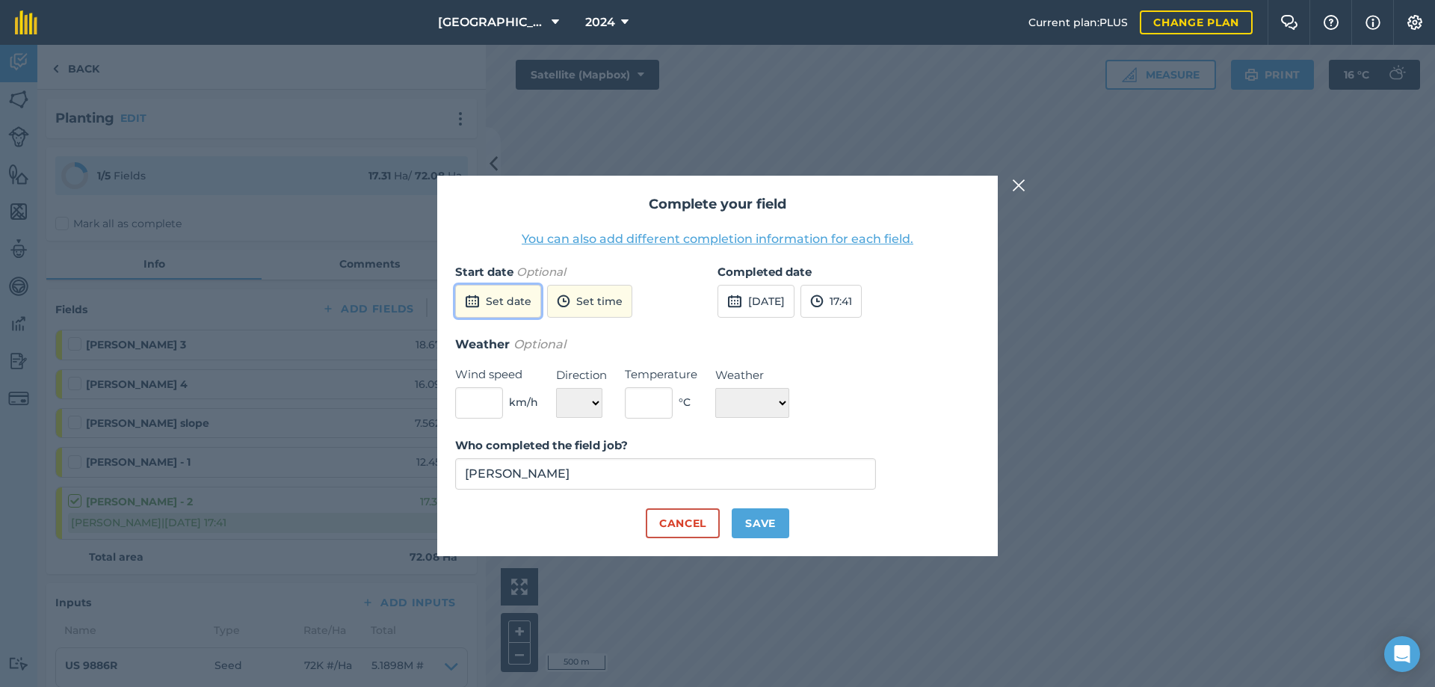
click at [502, 300] on button "Set date" at bounding box center [498, 301] width 86 height 33
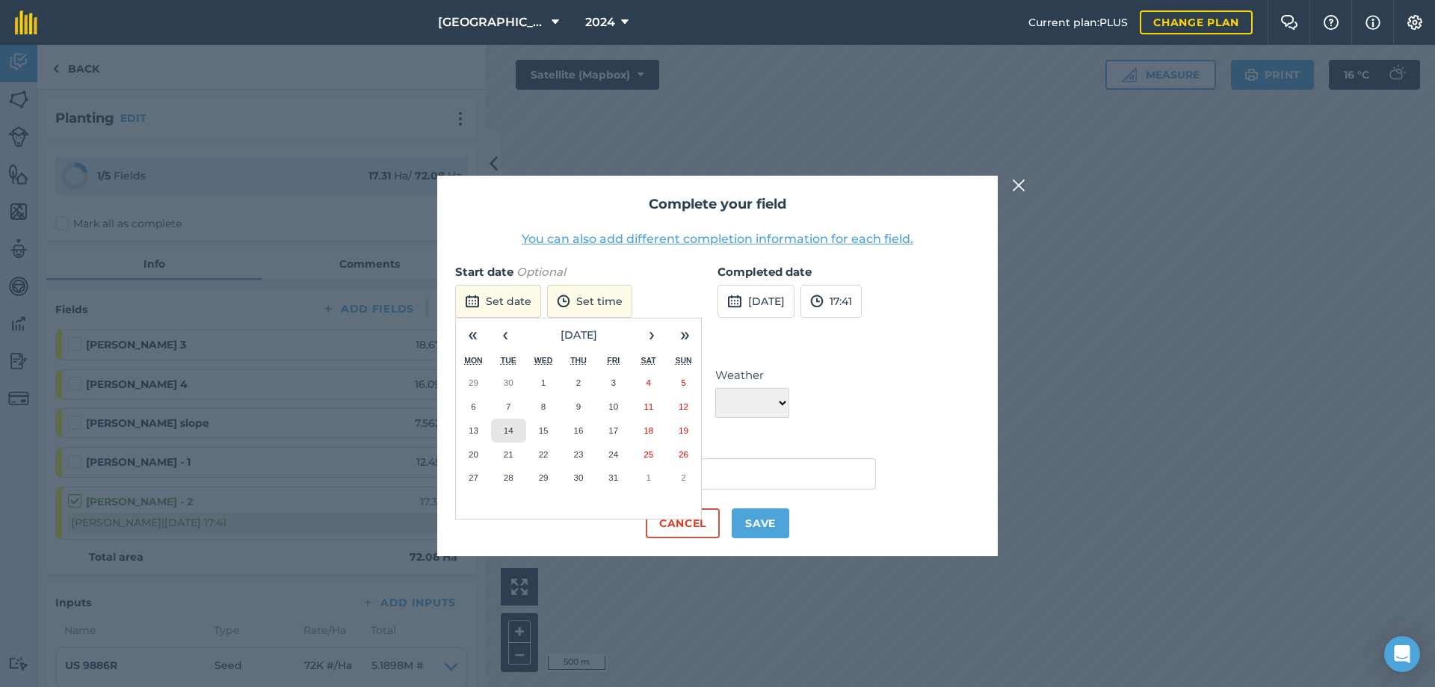
click at [511, 425] on abbr "14" at bounding box center [509, 430] width 10 height 10
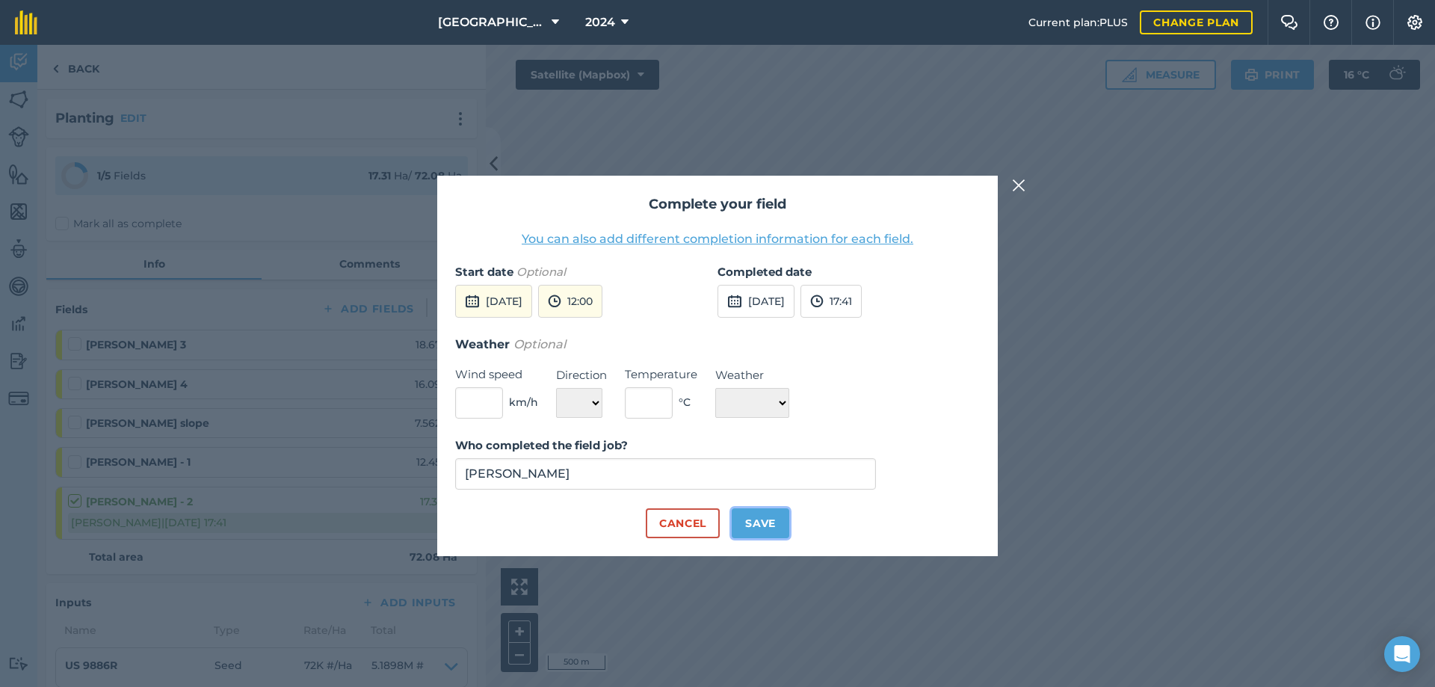
click at [765, 526] on button "Save" at bounding box center [761, 523] width 58 height 30
checkbox input "true"
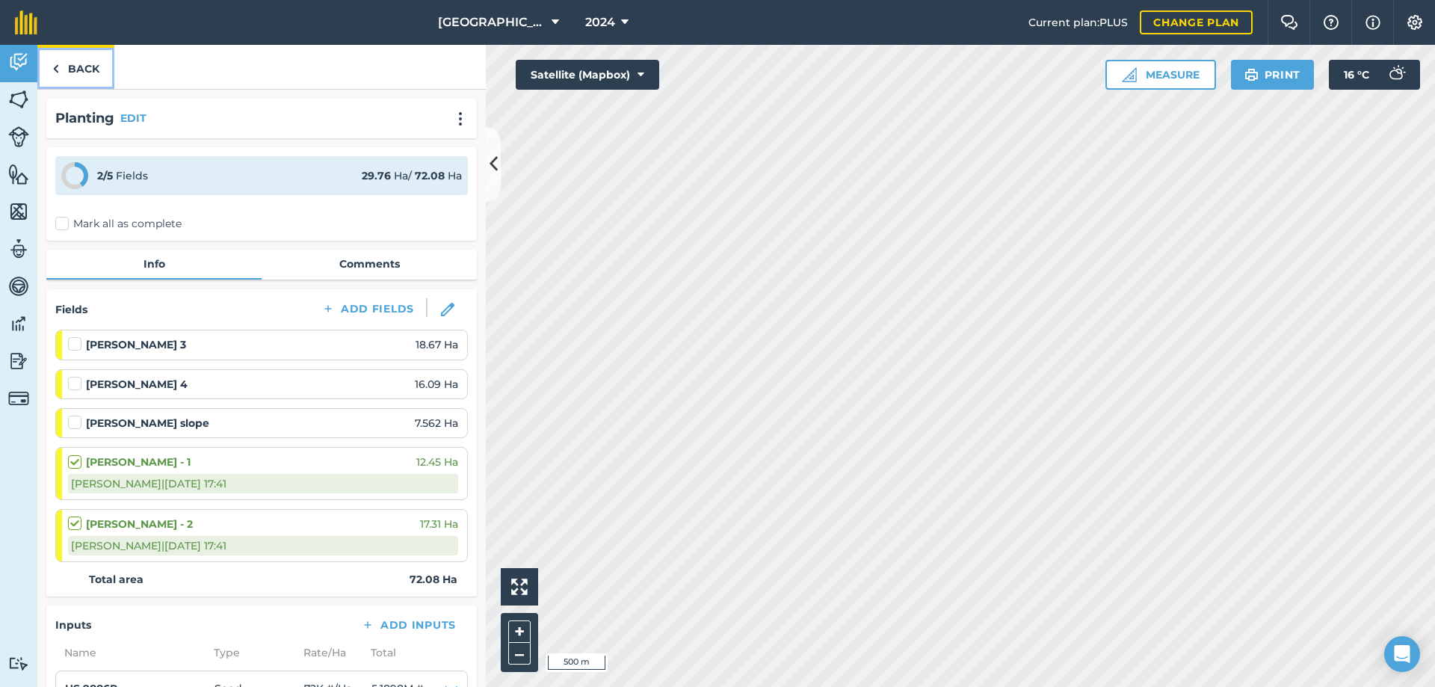
click at [94, 78] on link "Back" at bounding box center [75, 67] width 77 height 44
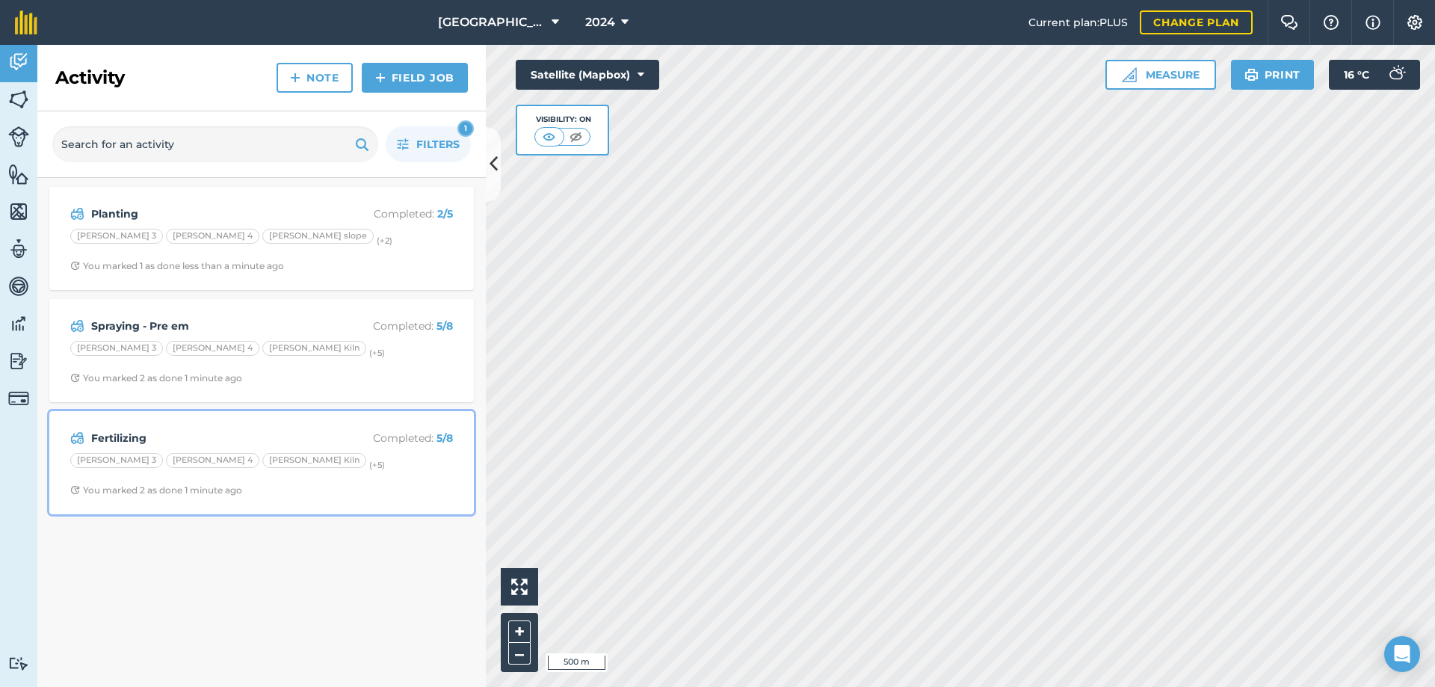
click at [120, 430] on strong "Fertilizing" at bounding box center [209, 438] width 237 height 16
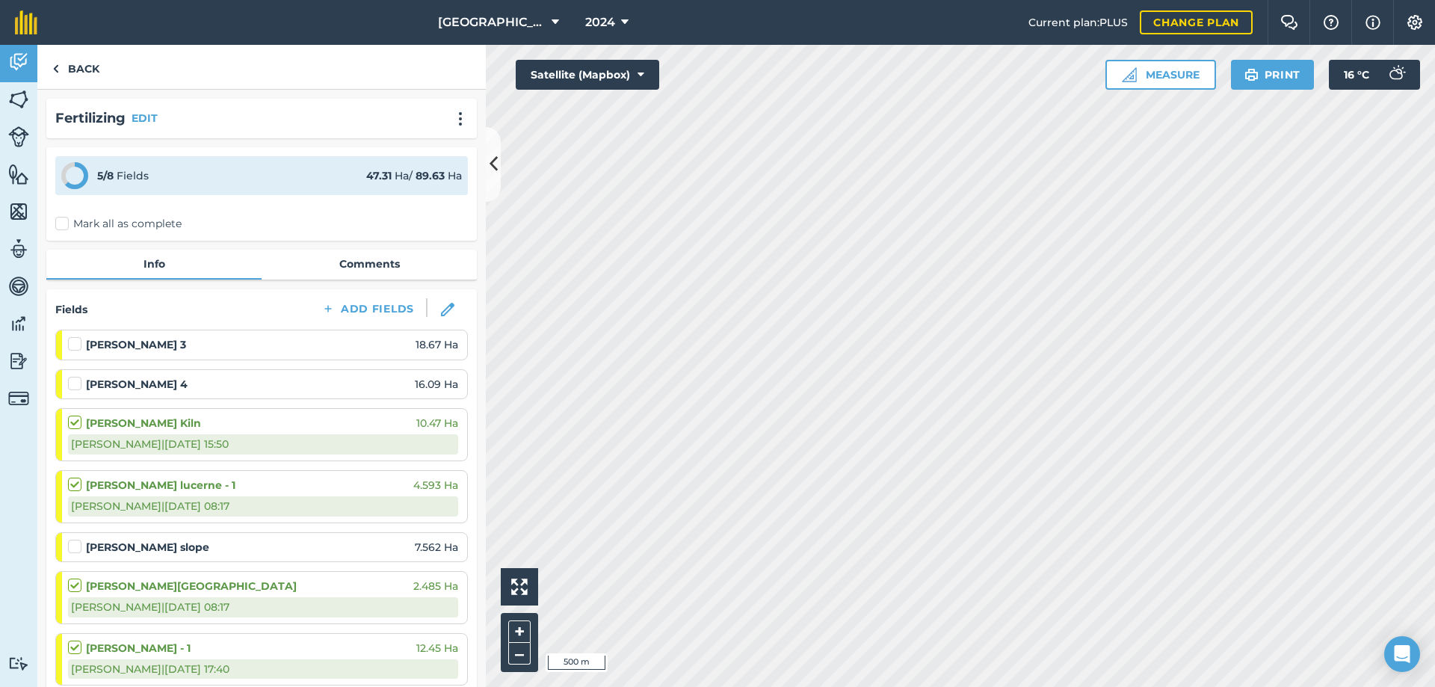
click at [120, 430] on strong "[PERSON_NAME] Kiln" at bounding box center [143, 423] width 115 height 16
click at [81, 66] on link "Back" at bounding box center [75, 67] width 77 height 44
